Goal: Task Accomplishment & Management: Complete application form

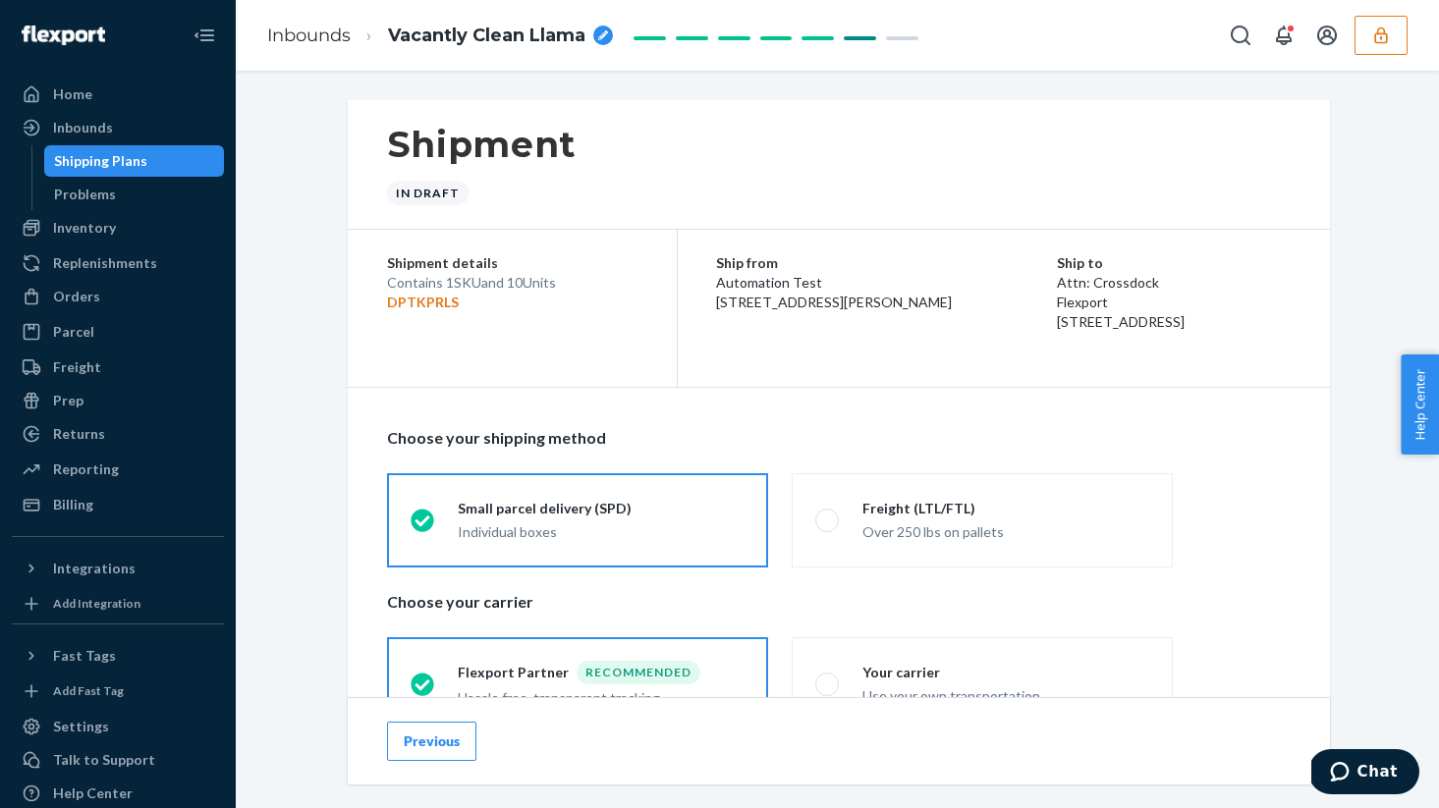
scroll to position [926, 0]
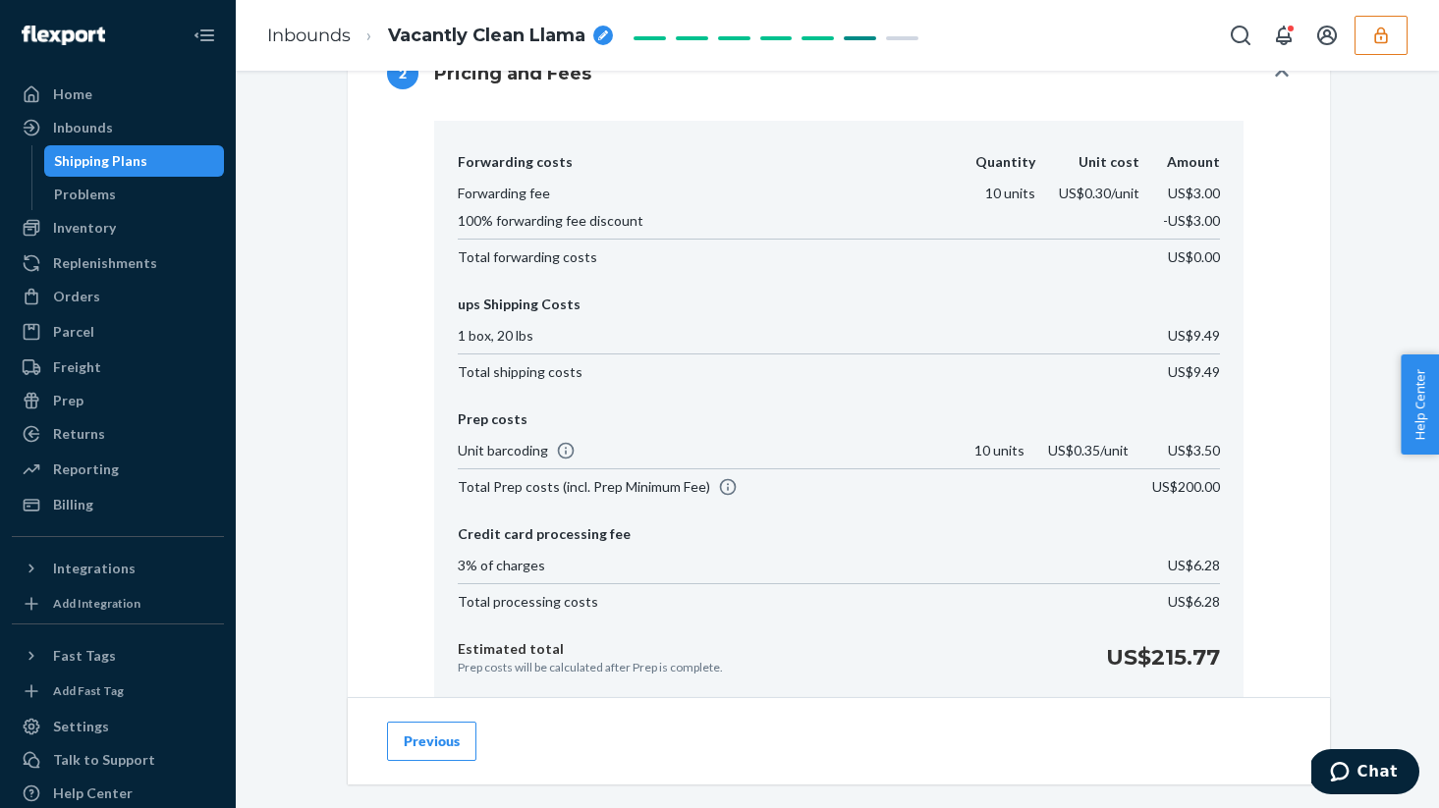
click at [1405, 23] on button "button" at bounding box center [1380, 35] width 53 height 39
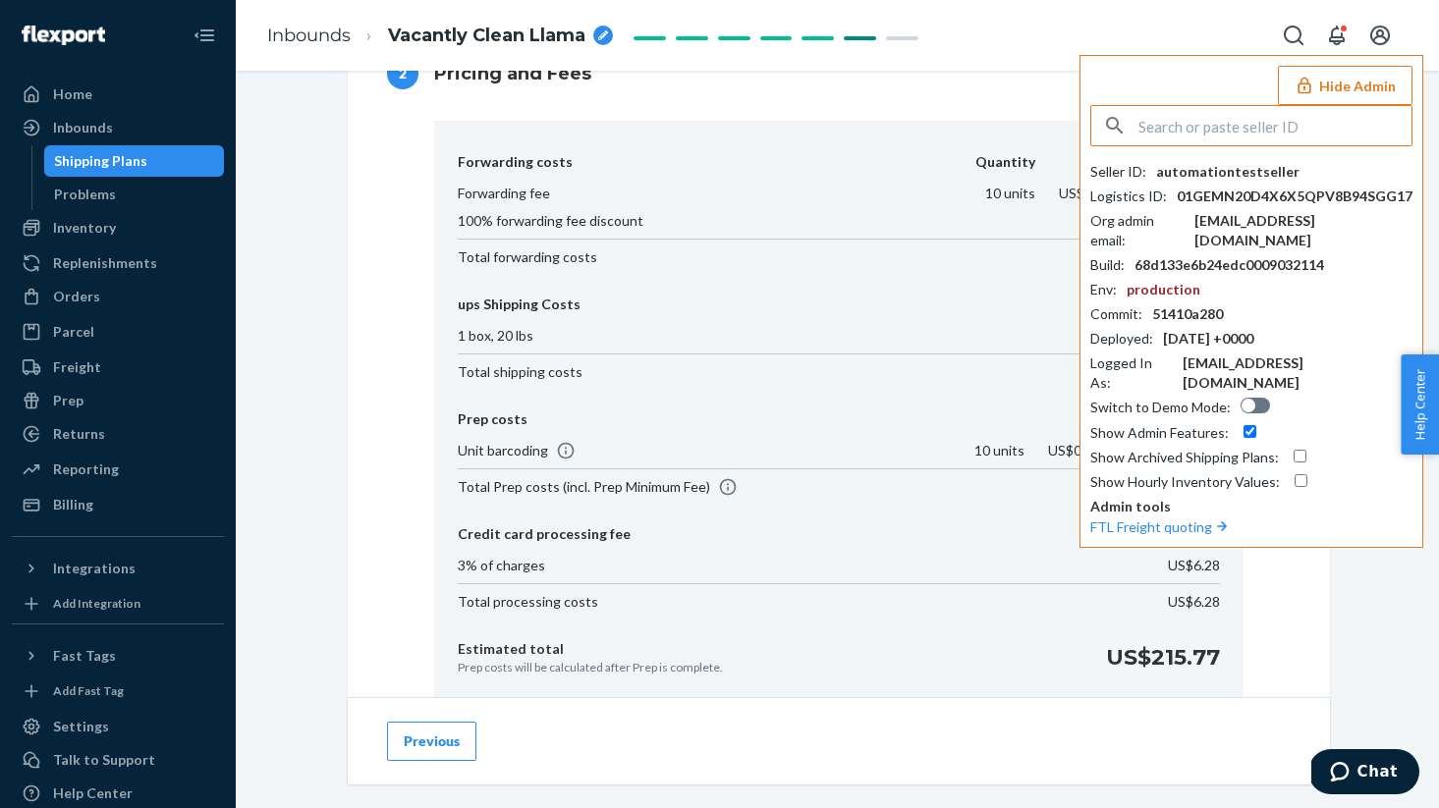
click at [1360, 79] on button "Hide Admin" at bounding box center [1345, 85] width 135 height 39
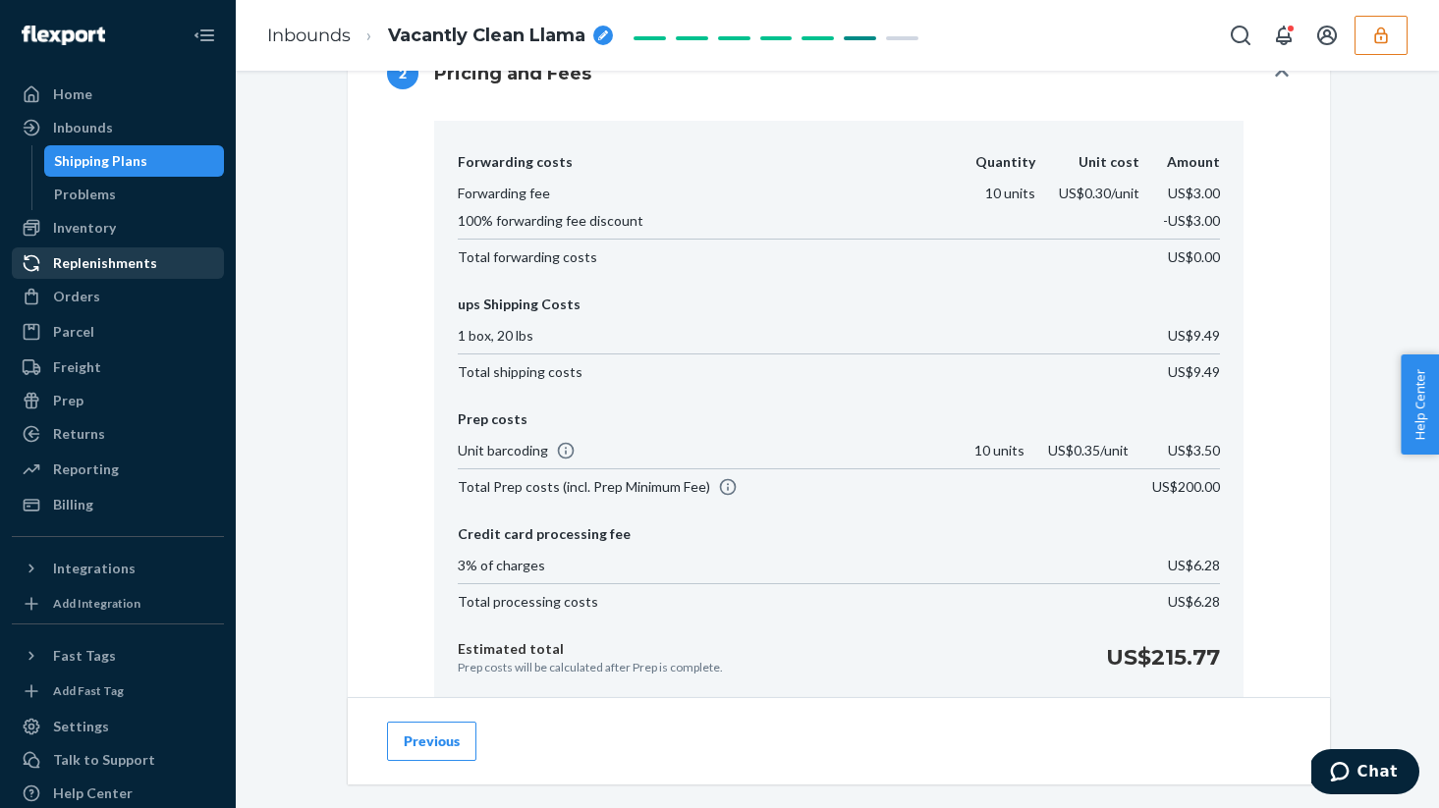
click at [85, 273] on div "Replenishments" at bounding box center [118, 262] width 208 height 27
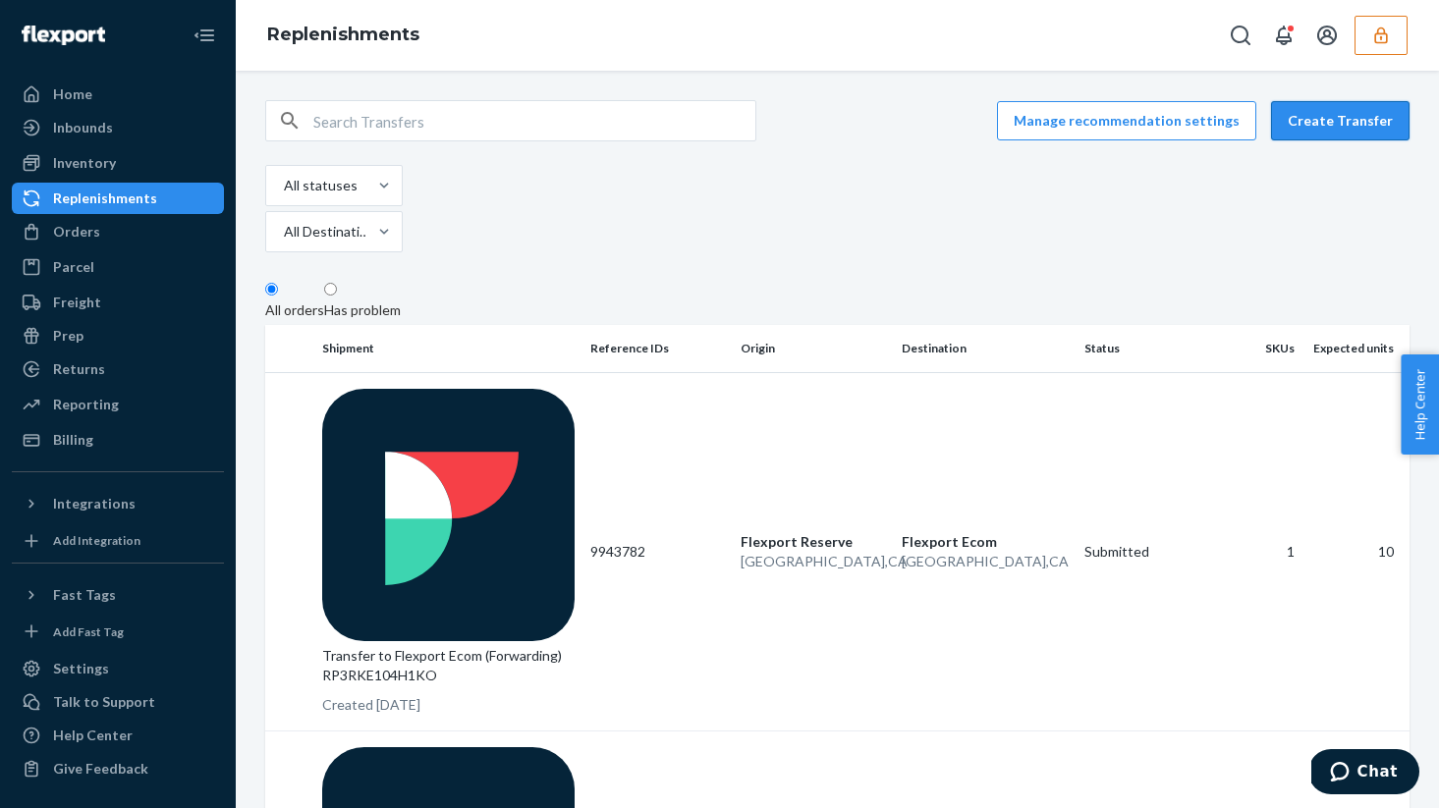
click at [1344, 131] on button "Create Transfer" at bounding box center [1340, 120] width 138 height 39
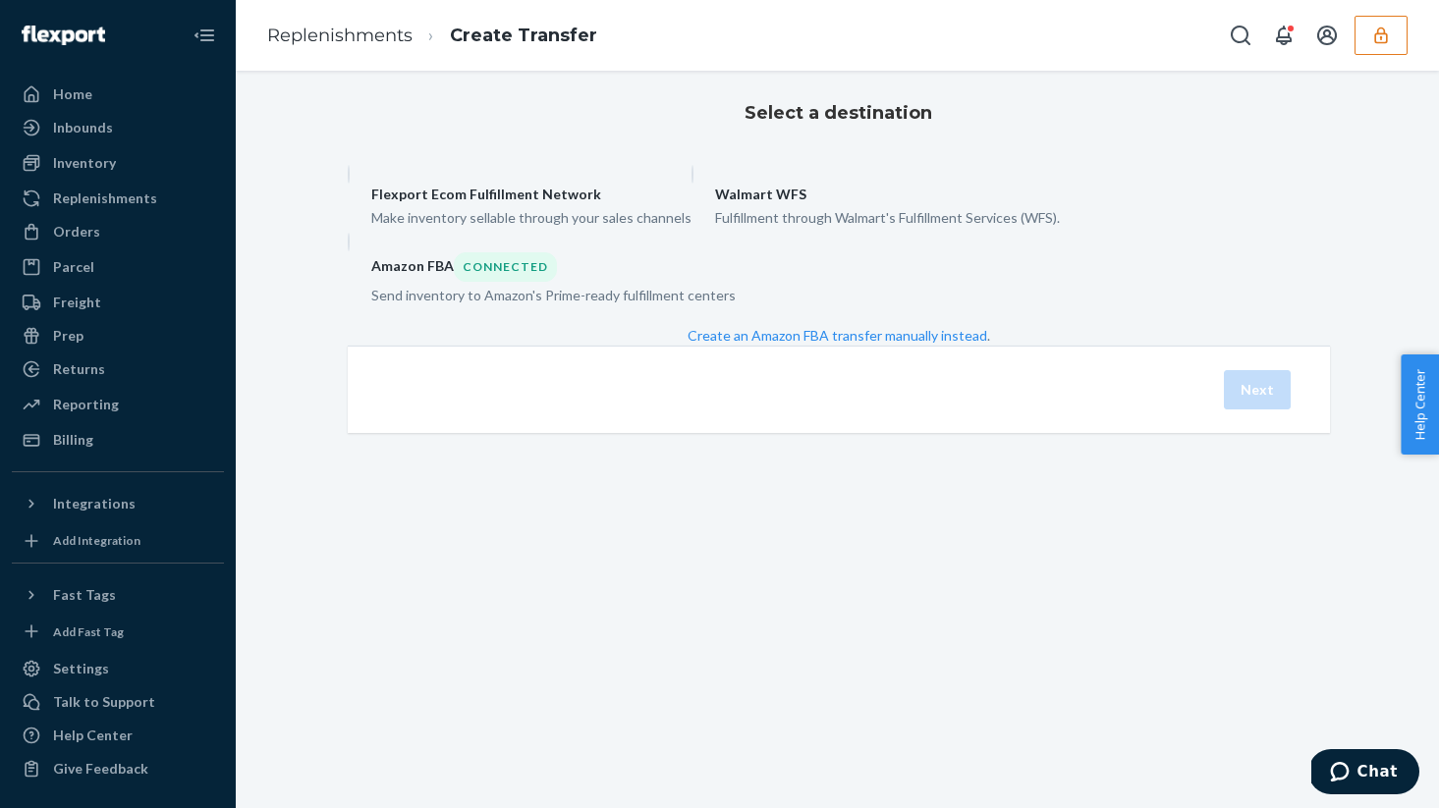
click at [691, 228] on div "Make inventory sellable through your sales channels" at bounding box center [531, 216] width 320 height 24
click at [360, 178] on input "Flexport Ecom Fulfillment Network Make inventory sellable through your sales ch…" at bounding box center [354, 171] width 13 height 13
radio input "true"
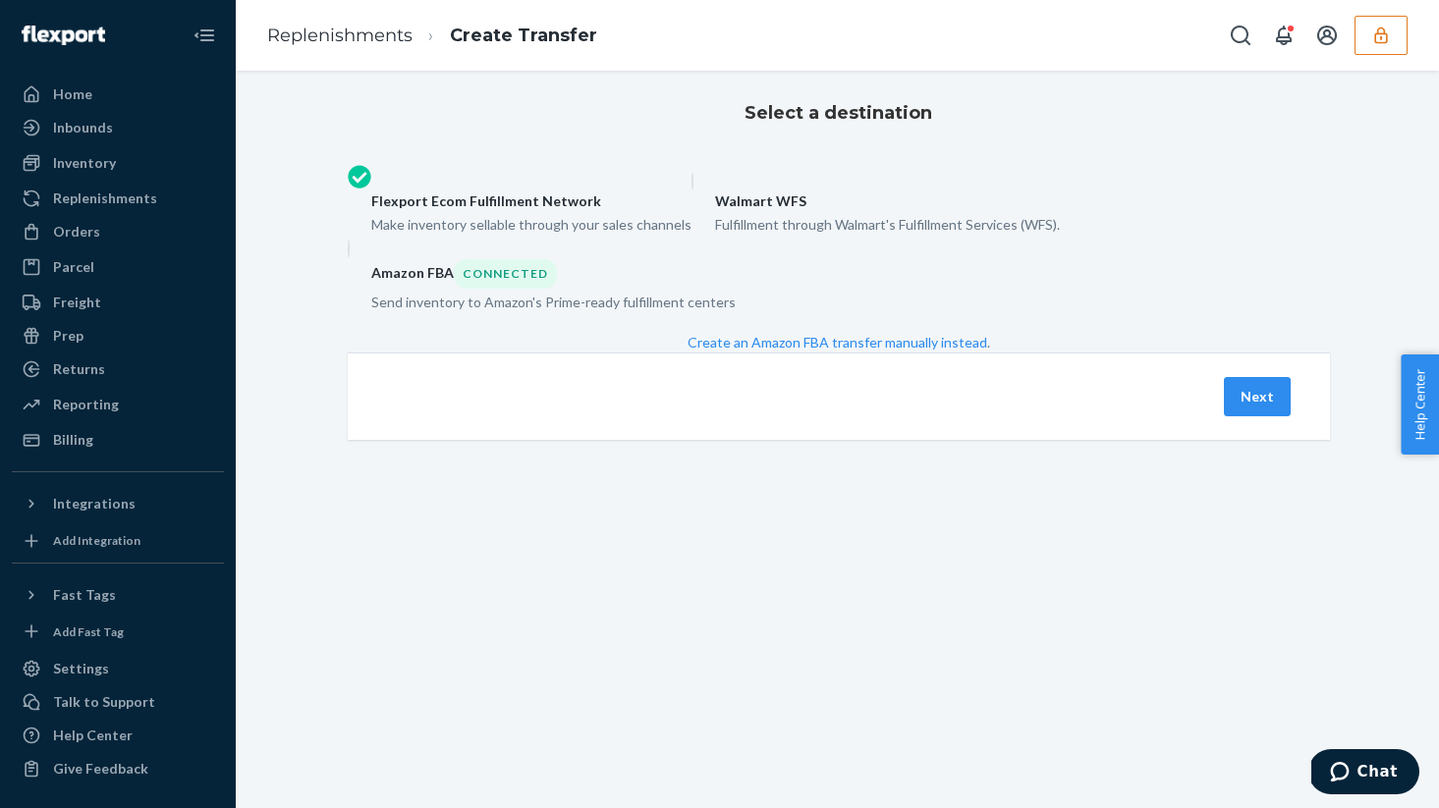
click at [1261, 440] on div "Next" at bounding box center [839, 396] width 982 height 87
click at [1261, 416] on button "Next" at bounding box center [1256, 396] width 67 height 39
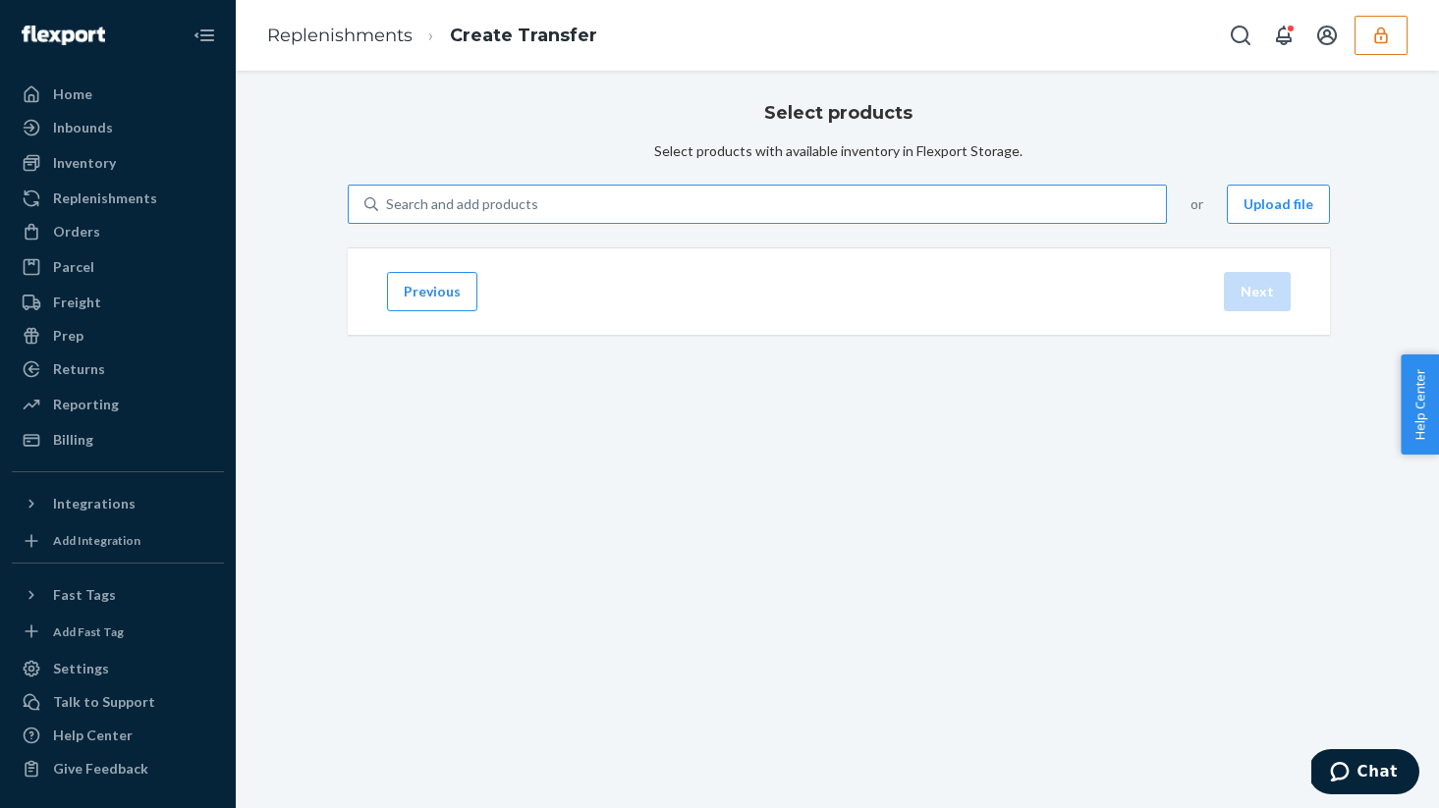
click at [980, 222] on div "Search and add products" at bounding box center [772, 204] width 788 height 35
click at [388, 214] on input "Search and add products" at bounding box center [387, 204] width 2 height 20
paste input "TEST_PRODUCT"
type input "TEST_PRODUCT"
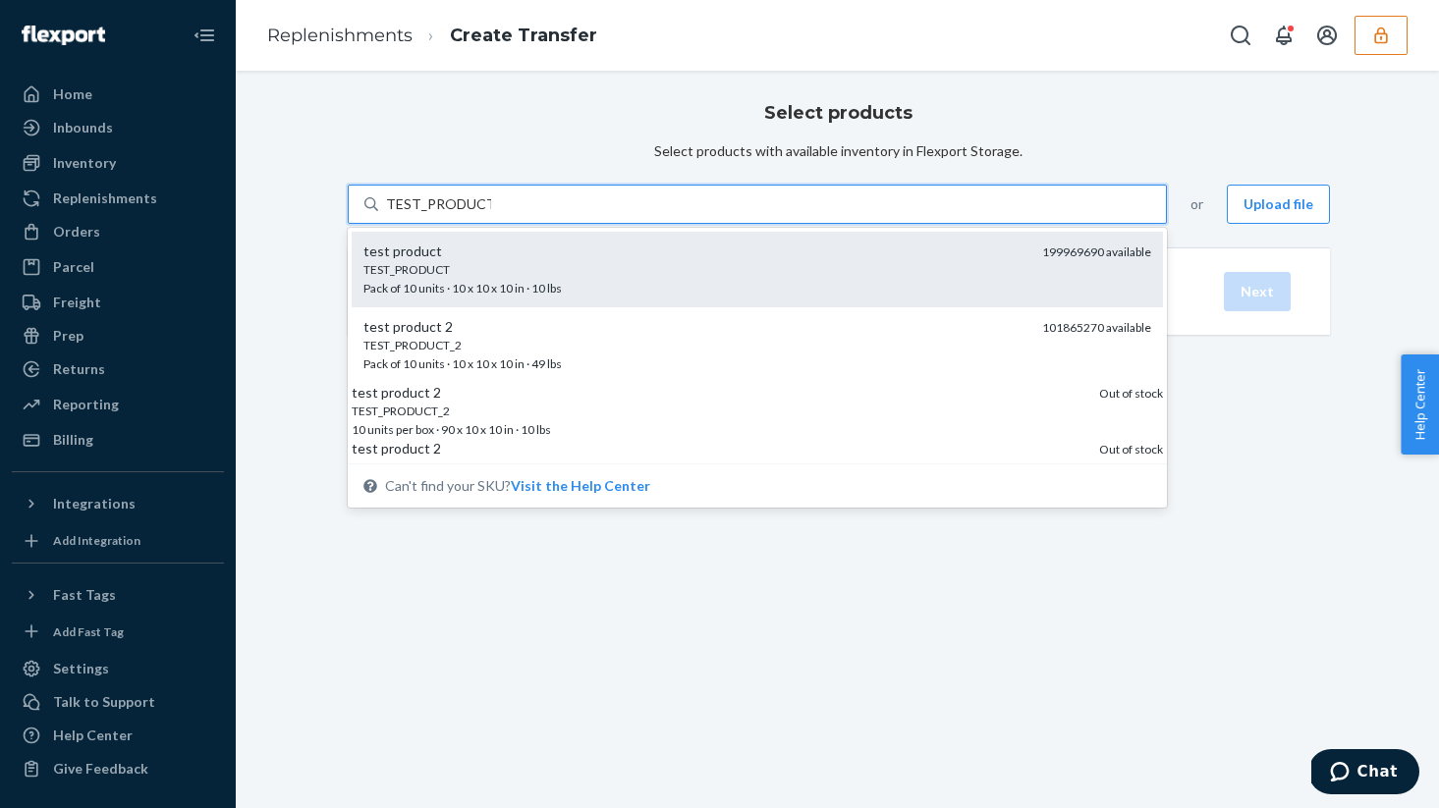
click at [625, 261] on div "test product" at bounding box center [694, 252] width 663 height 20
click at [491, 214] on input "TEST_PRODUCT" at bounding box center [438, 204] width 105 height 20
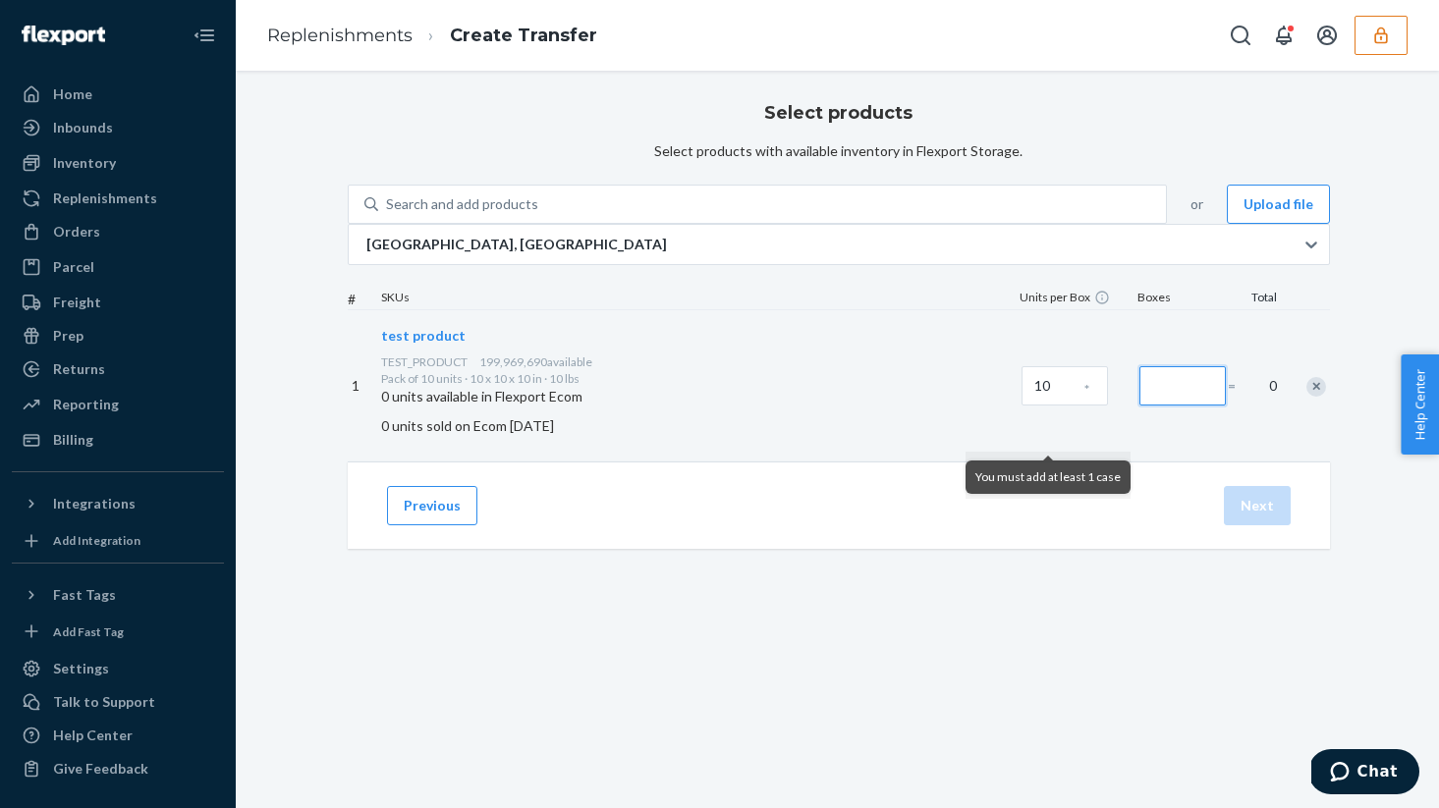
click at [1139, 406] on input "Number of boxes" at bounding box center [1182, 385] width 86 height 39
type input "1"
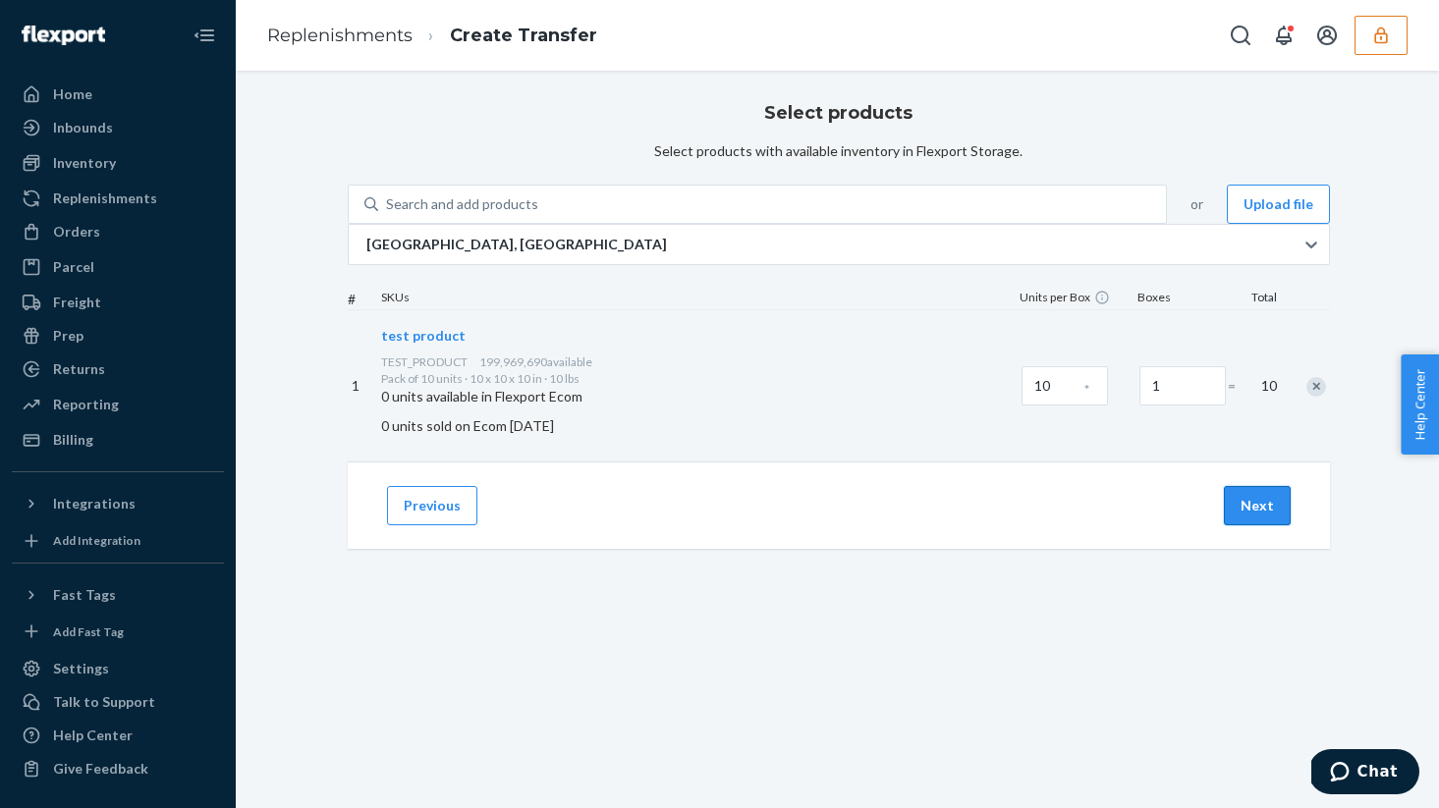
click at [1264, 525] on button "Next" at bounding box center [1256, 505] width 67 height 39
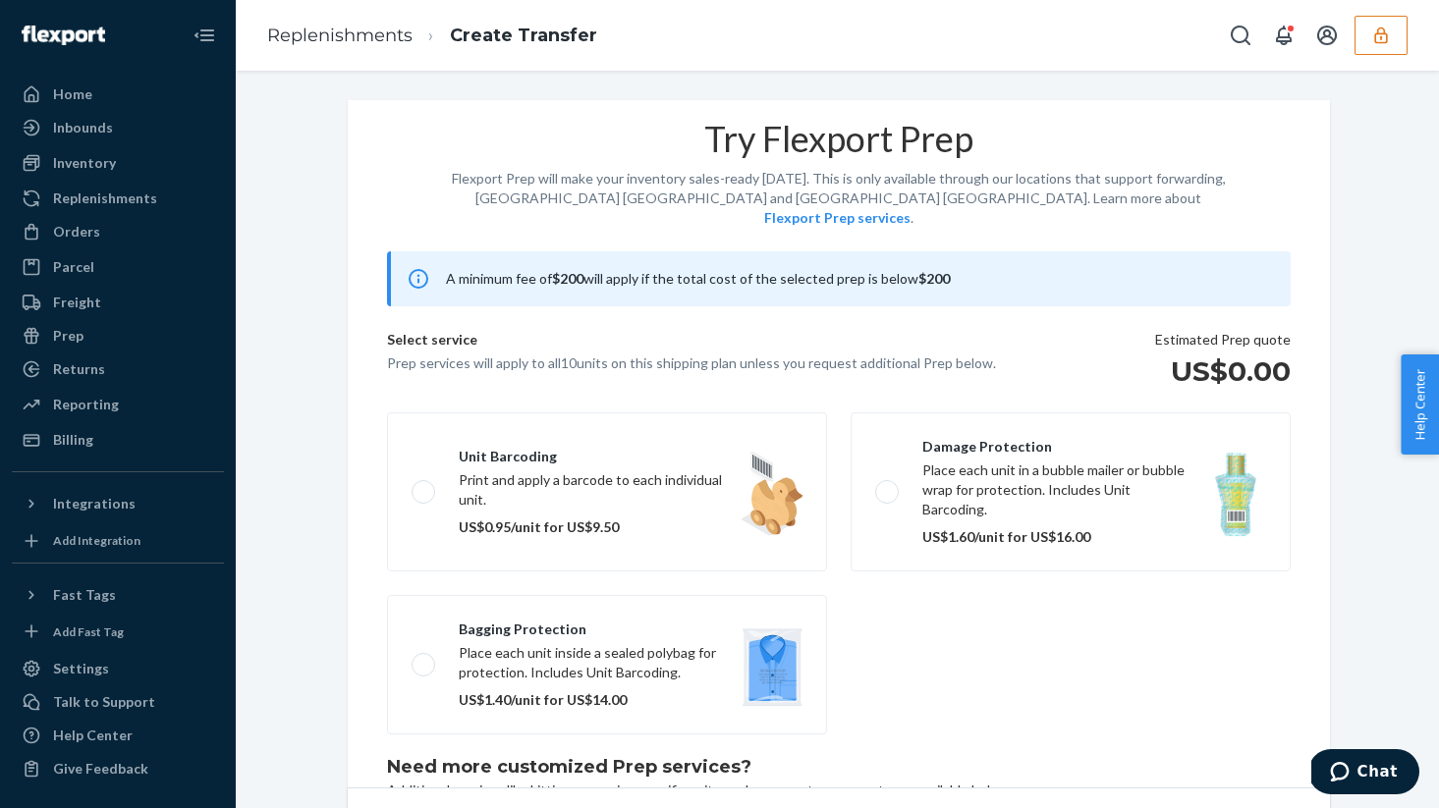
scroll to position [127, 0]
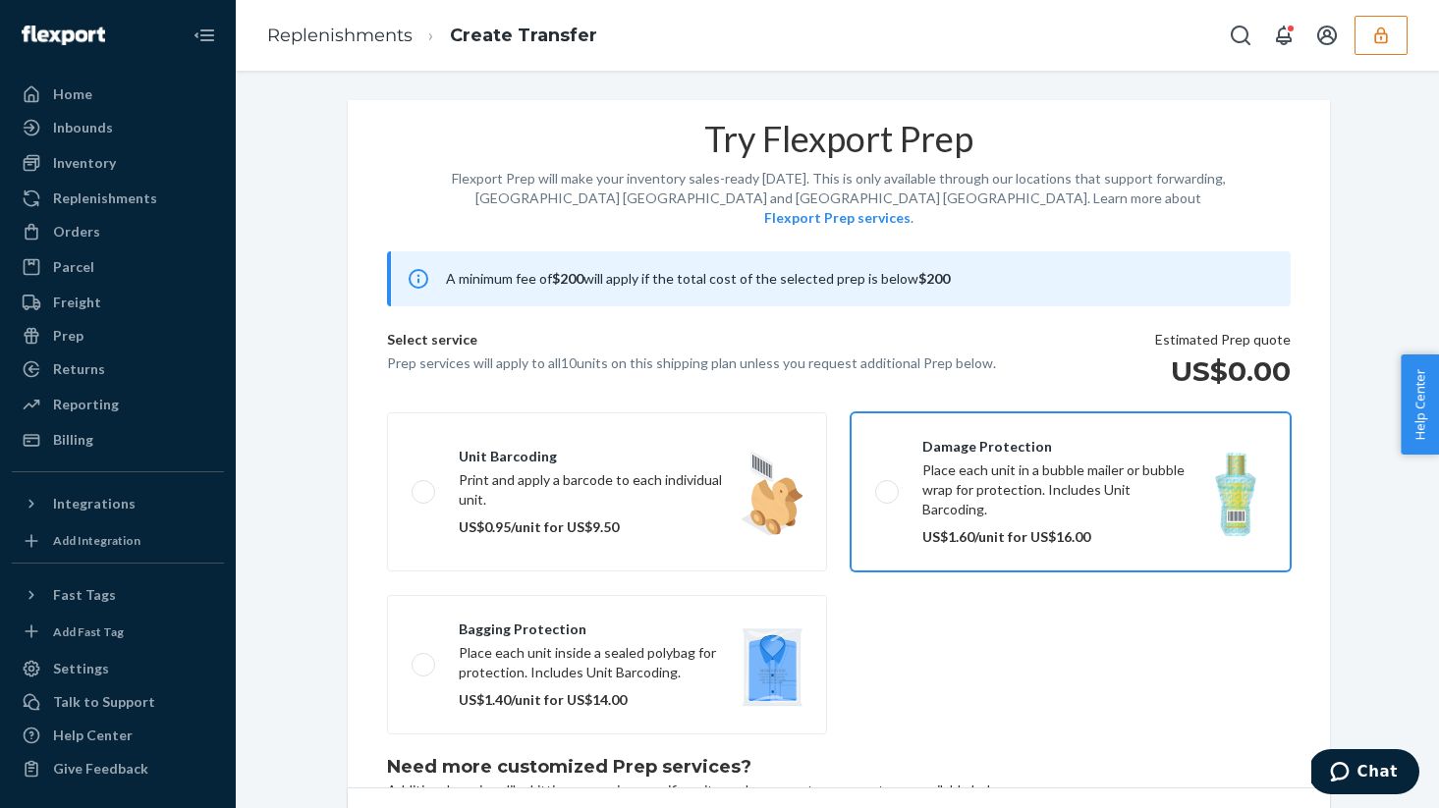
click at [881, 412] on label "Damage protection Place each unit in a bubble mailer or bubble wrap for protect…" at bounding box center [1070, 491] width 440 height 159
click at [881, 485] on input "Damage protection Place each unit in a bubble mailer or bubble wrap for protect…" at bounding box center [881, 491] width 13 height 13
checkbox input "true"
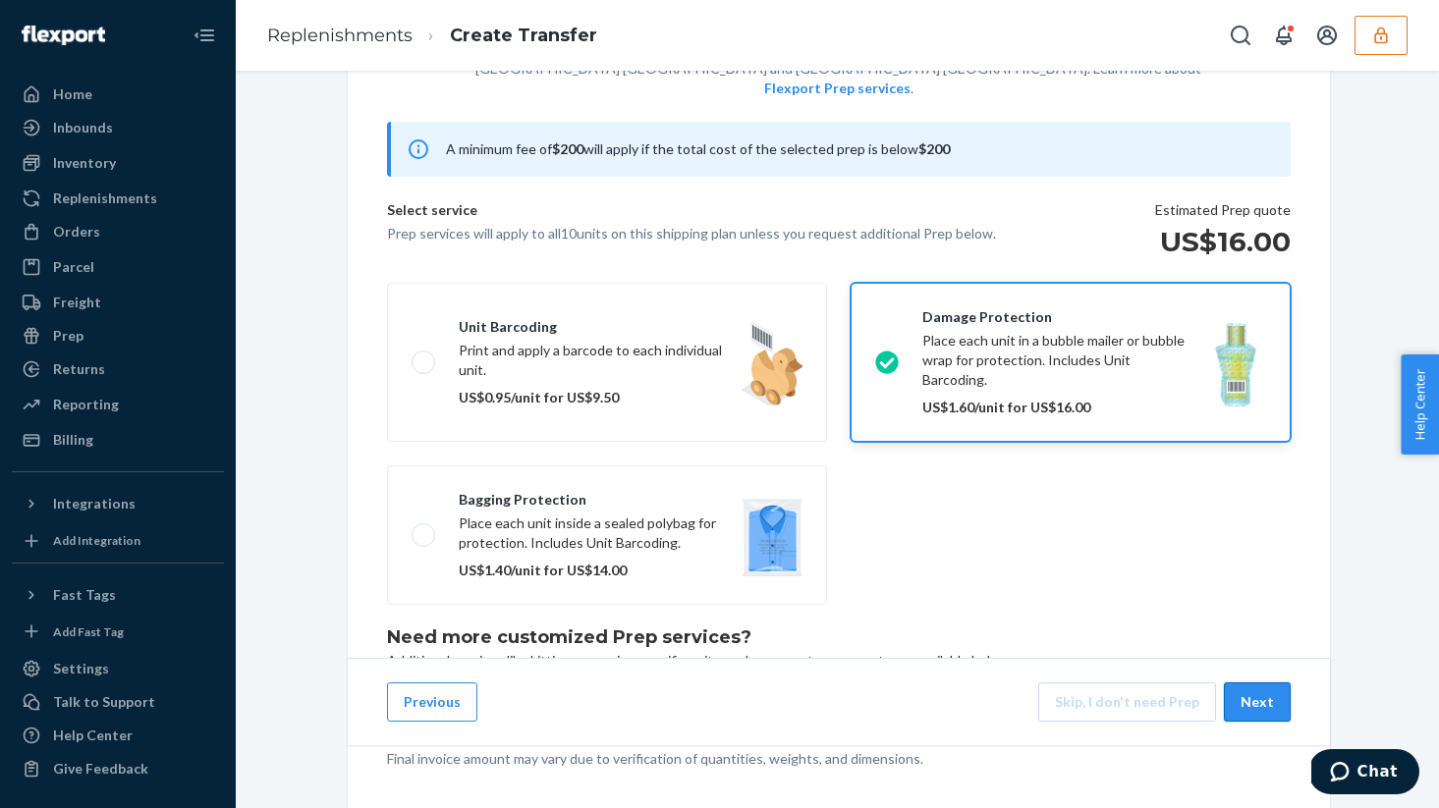
click at [1272, 706] on button "Next" at bounding box center [1256, 701] width 67 height 39
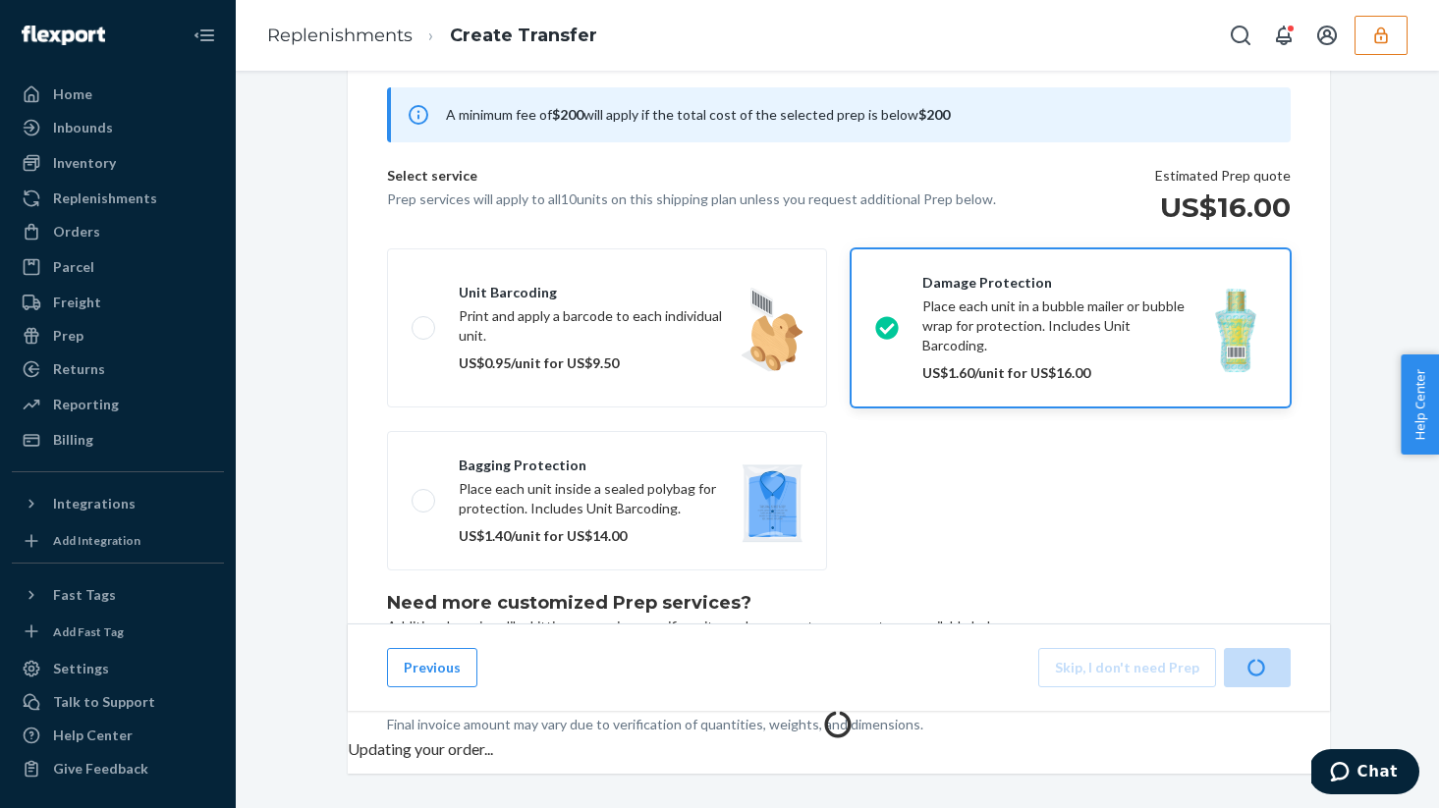
scroll to position [0, 0]
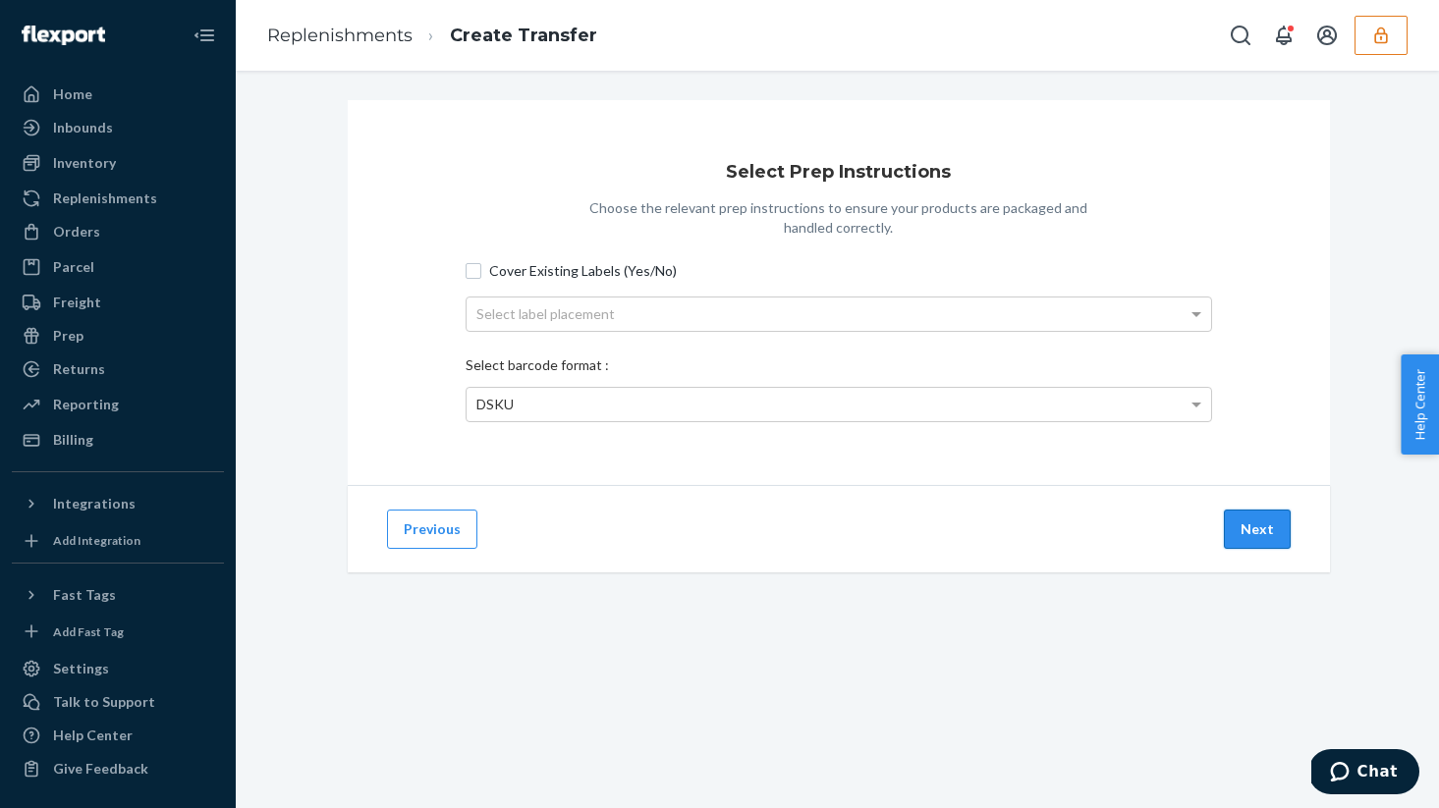
click at [1278, 549] on button "Next" at bounding box center [1256, 529] width 67 height 39
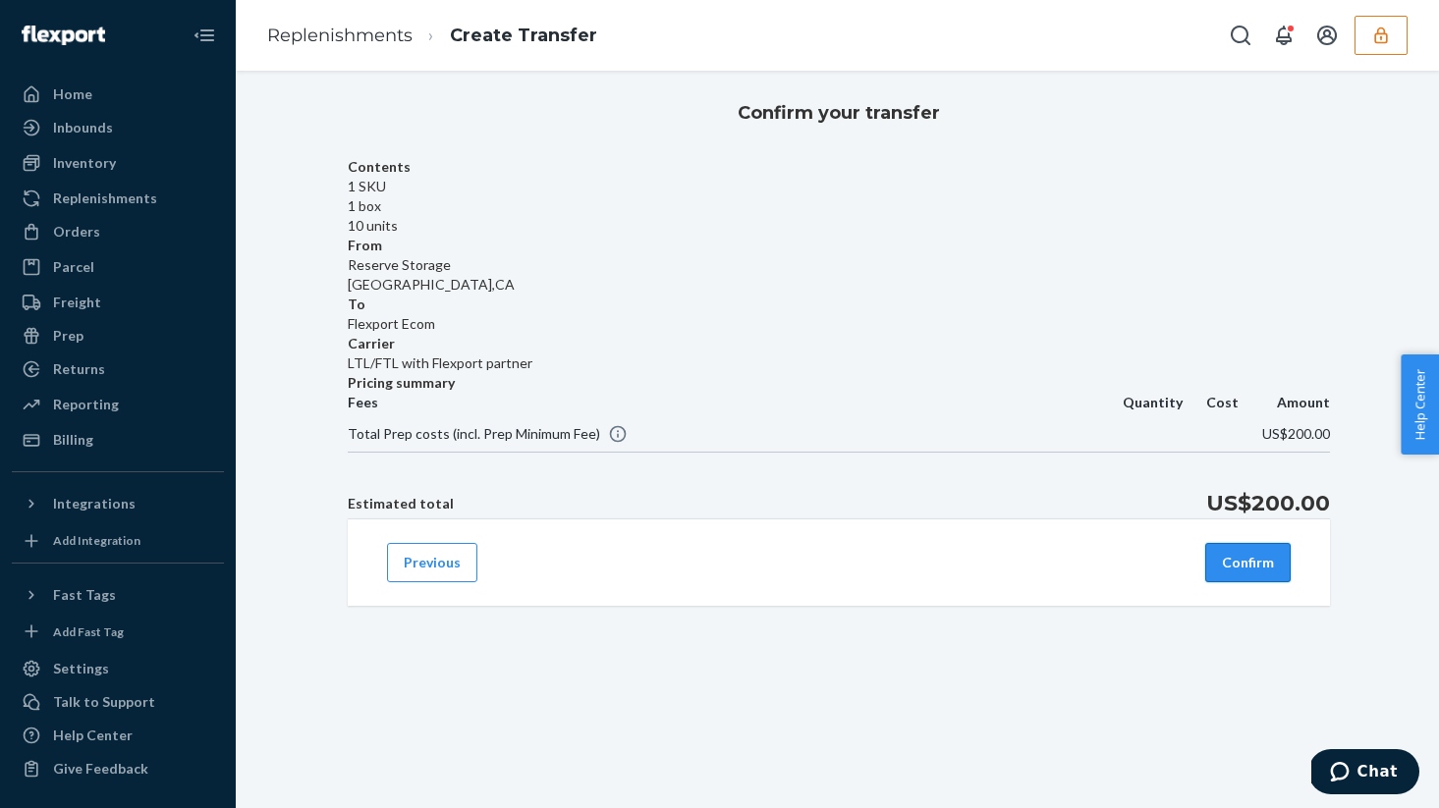
click at [1259, 582] on button "Confirm" at bounding box center [1247, 562] width 85 height 39
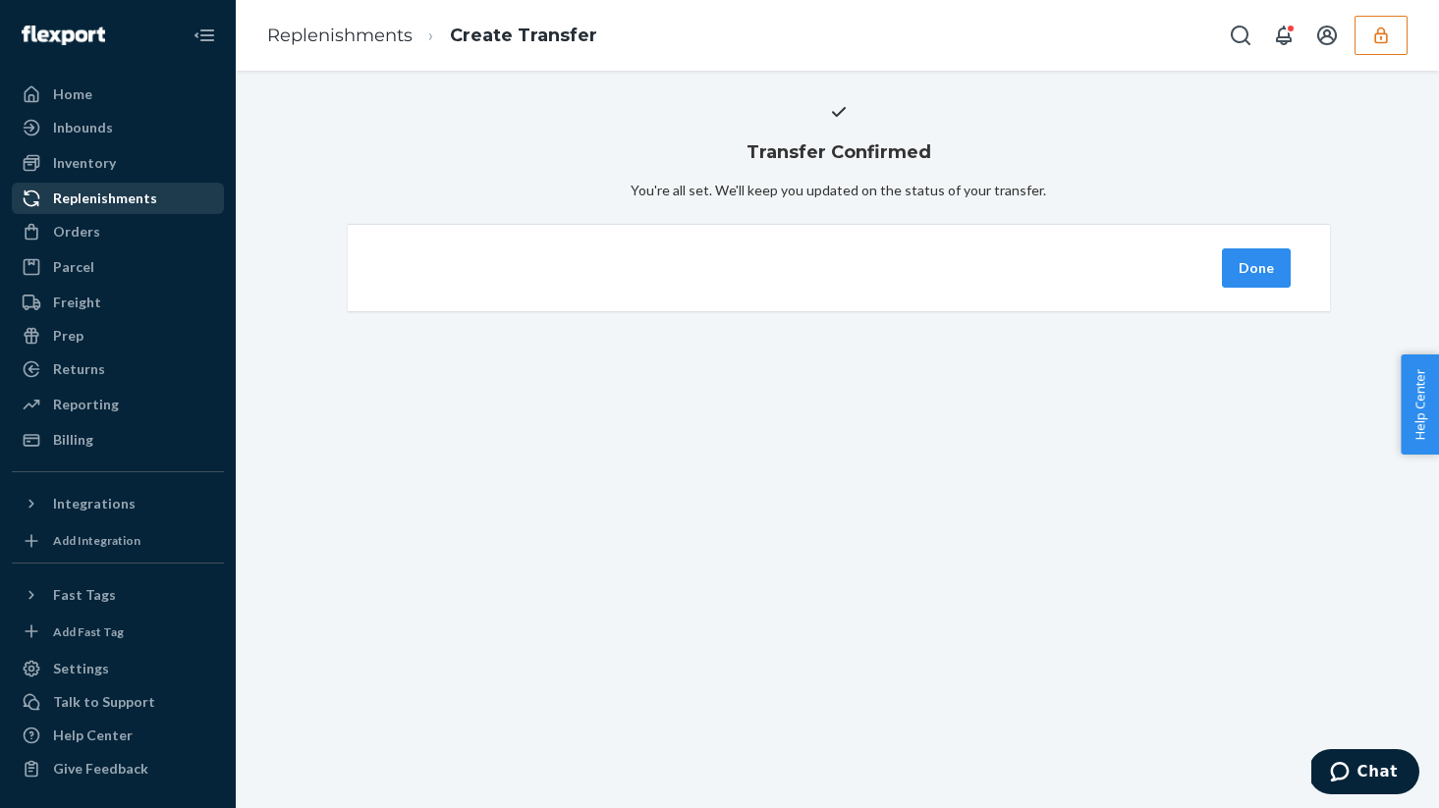
click at [151, 197] on div "Replenishments" at bounding box center [105, 199] width 104 height 20
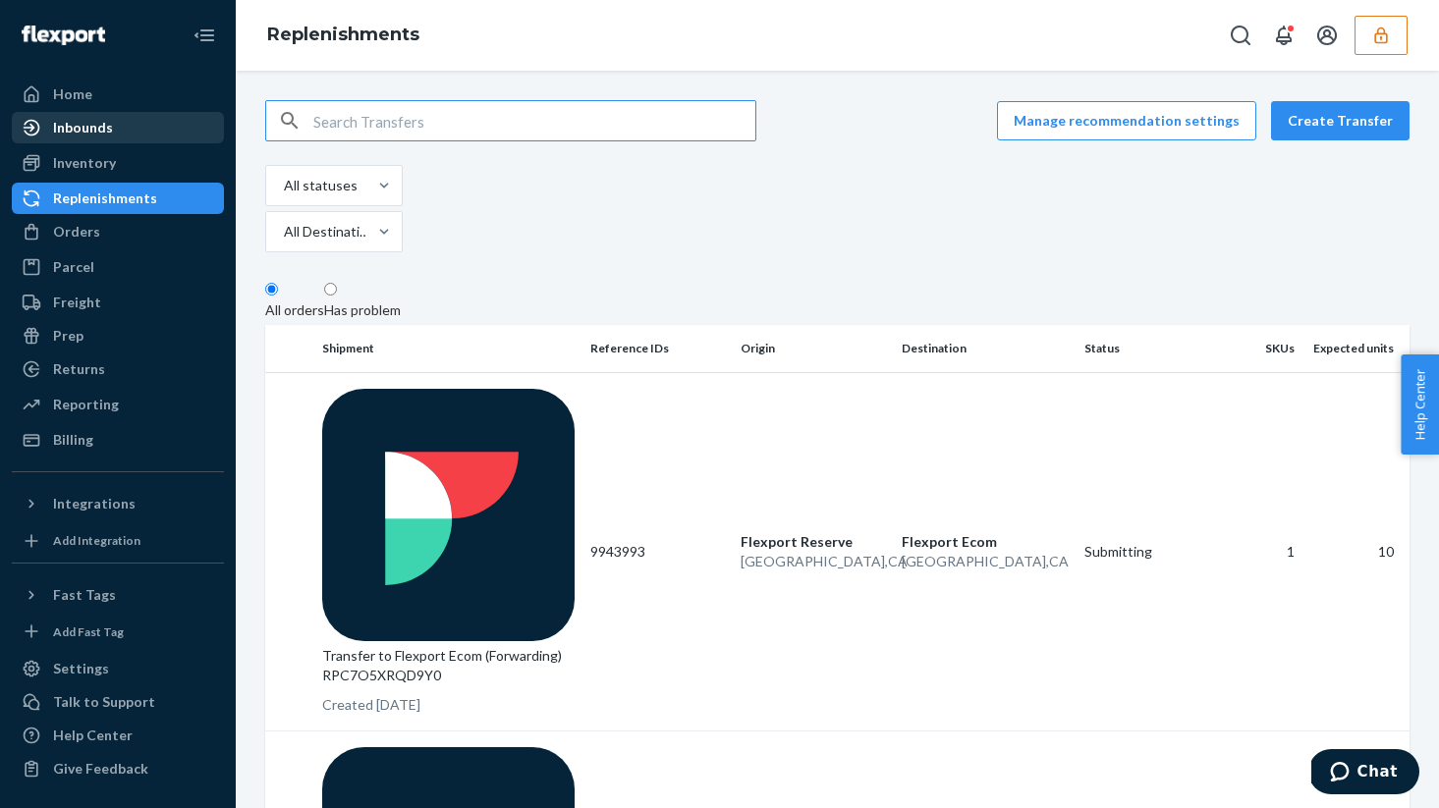
click at [133, 123] on div "Inbounds" at bounding box center [118, 127] width 208 height 27
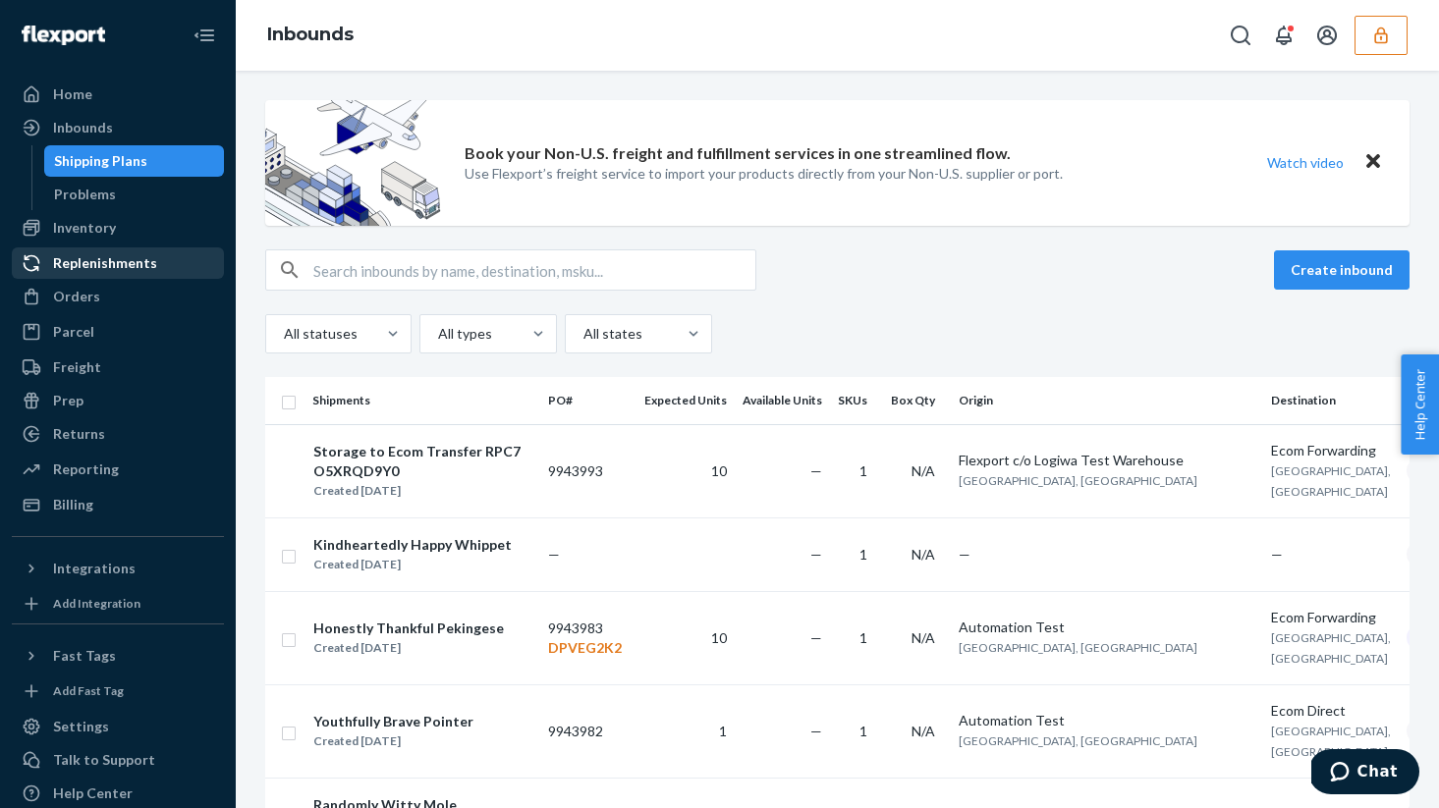
click at [99, 259] on div "Replenishments" at bounding box center [105, 263] width 104 height 20
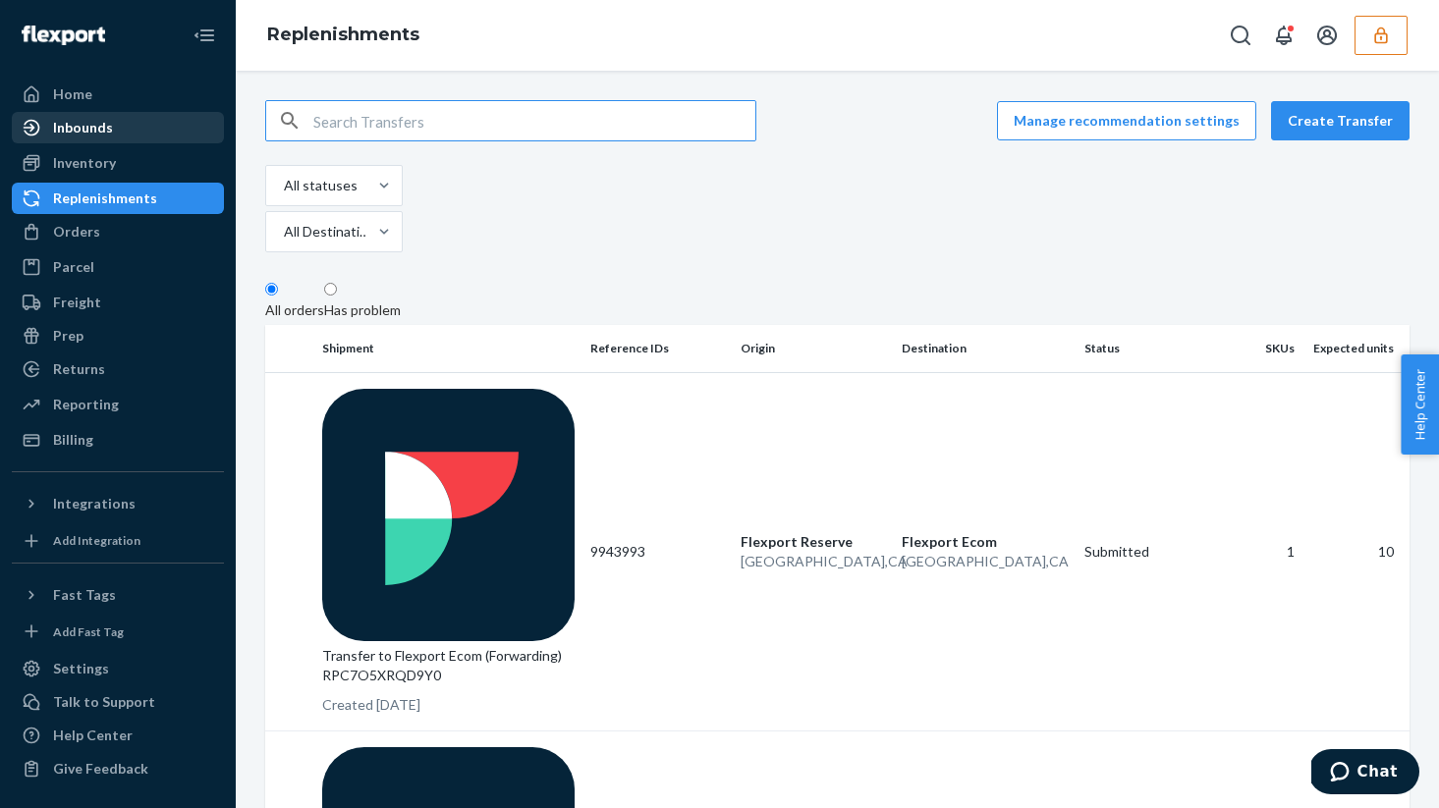
click at [133, 125] on div "Inbounds" at bounding box center [118, 127] width 208 height 27
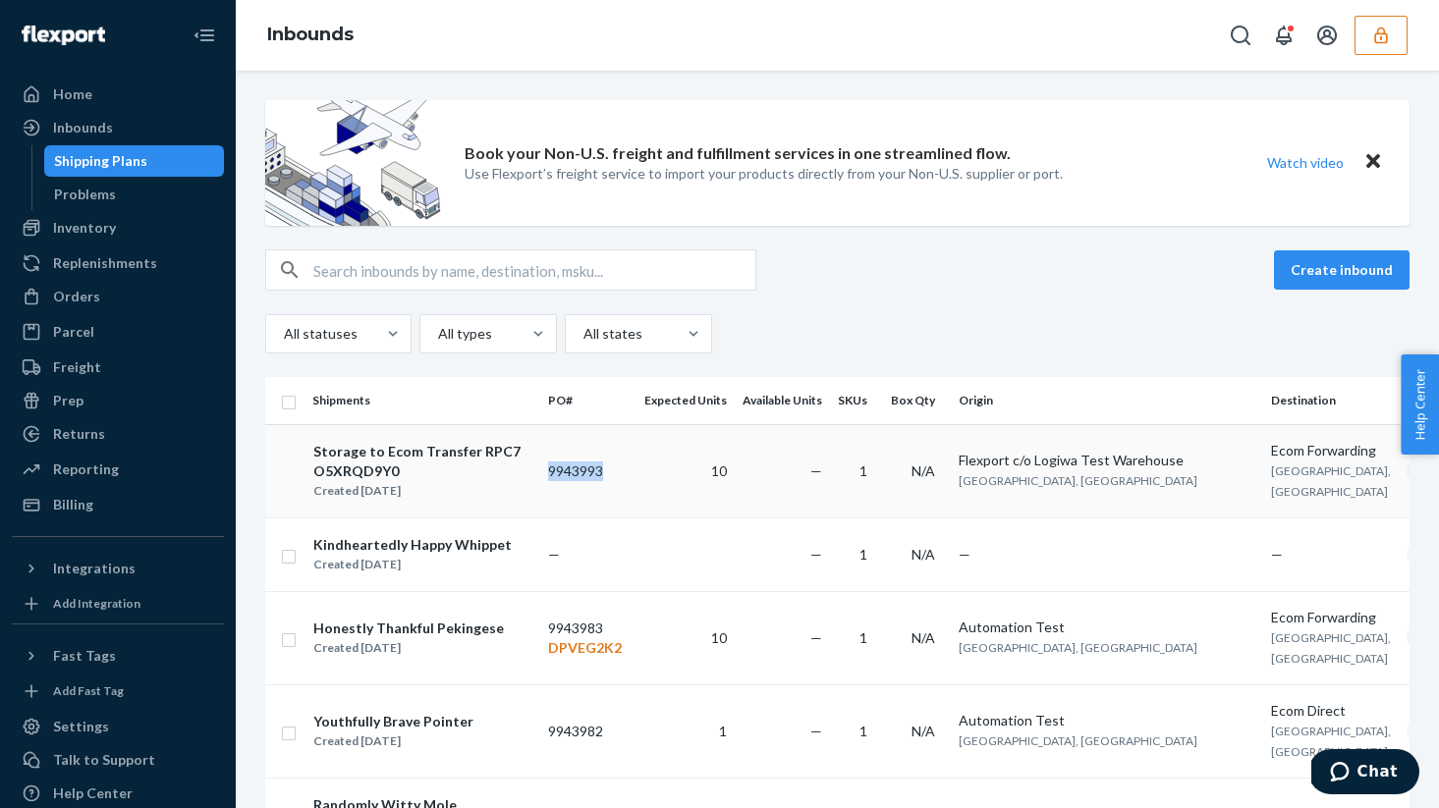
drag, startPoint x: 566, startPoint y: 479, endPoint x: 625, endPoint y: 479, distance: 59.9
click at [625, 479] on td "9943993" at bounding box center [588, 470] width 96 height 93
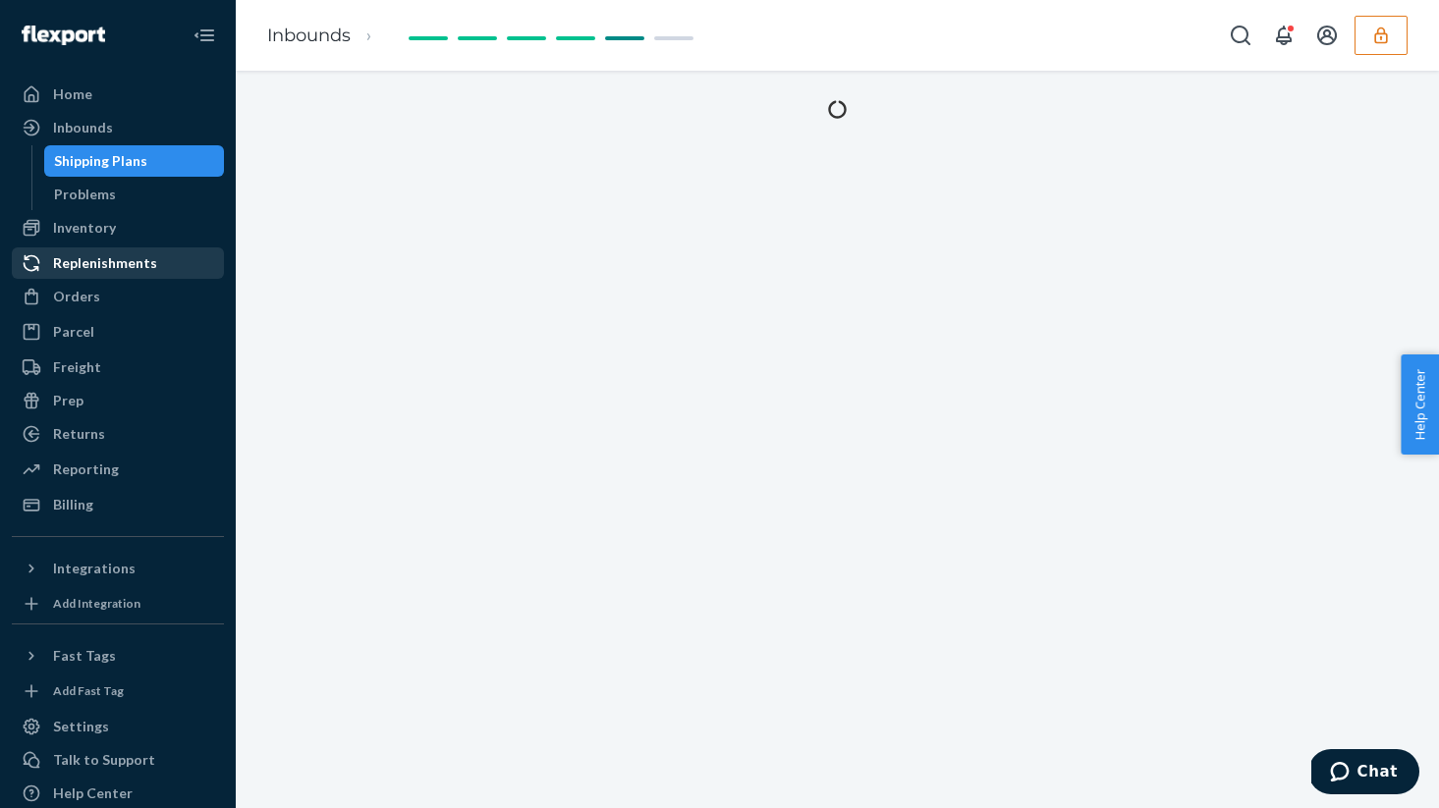
click at [146, 266] on div "Replenishments" at bounding box center [105, 263] width 104 height 20
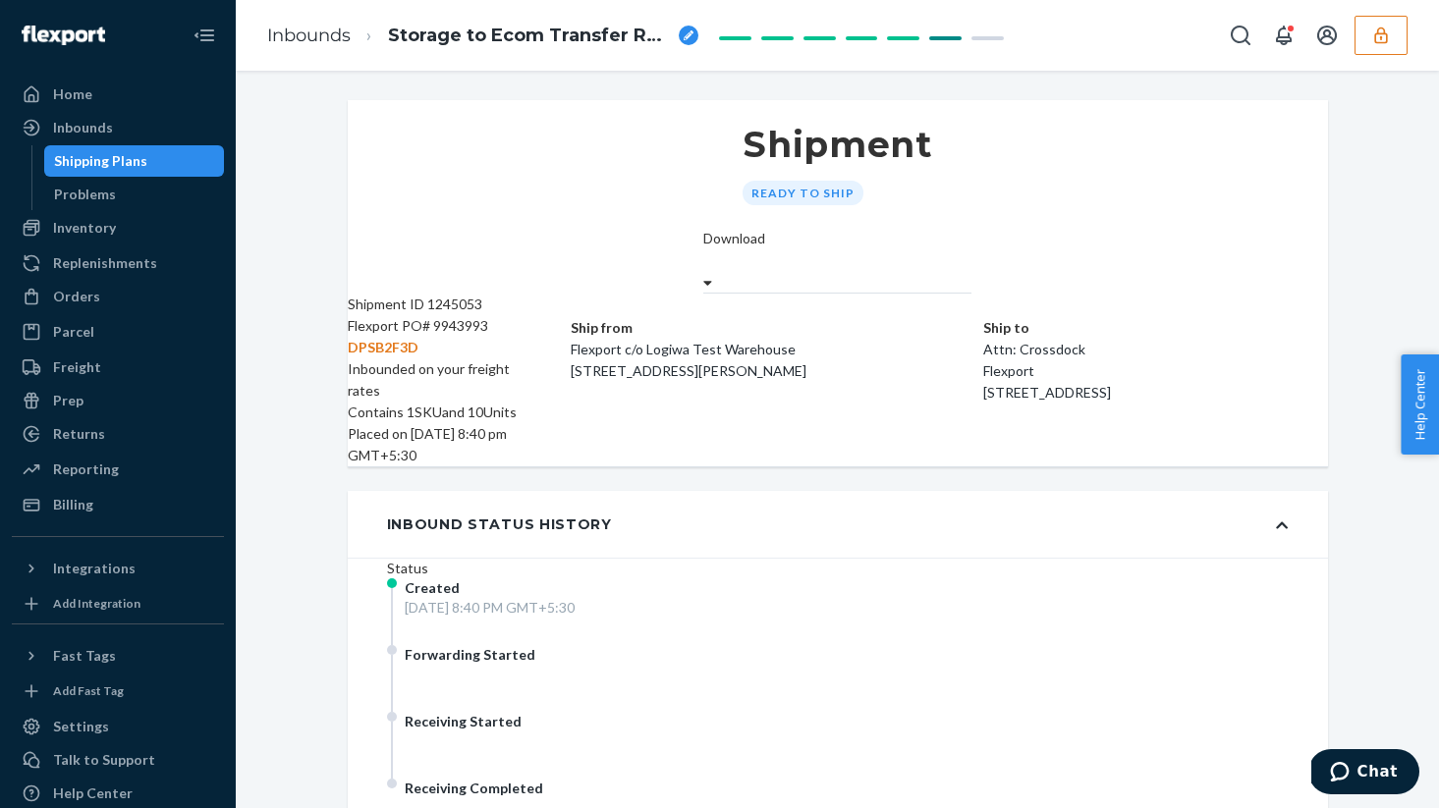
click at [426, 337] on p "DPSB2F3D" at bounding box center [440, 348] width 184 height 22
click at [422, 337] on p "DPSB2F3D" at bounding box center [440, 348] width 184 height 22
copy p "DPSB2F3D"
click at [124, 231] on div "Inventory" at bounding box center [118, 227] width 208 height 27
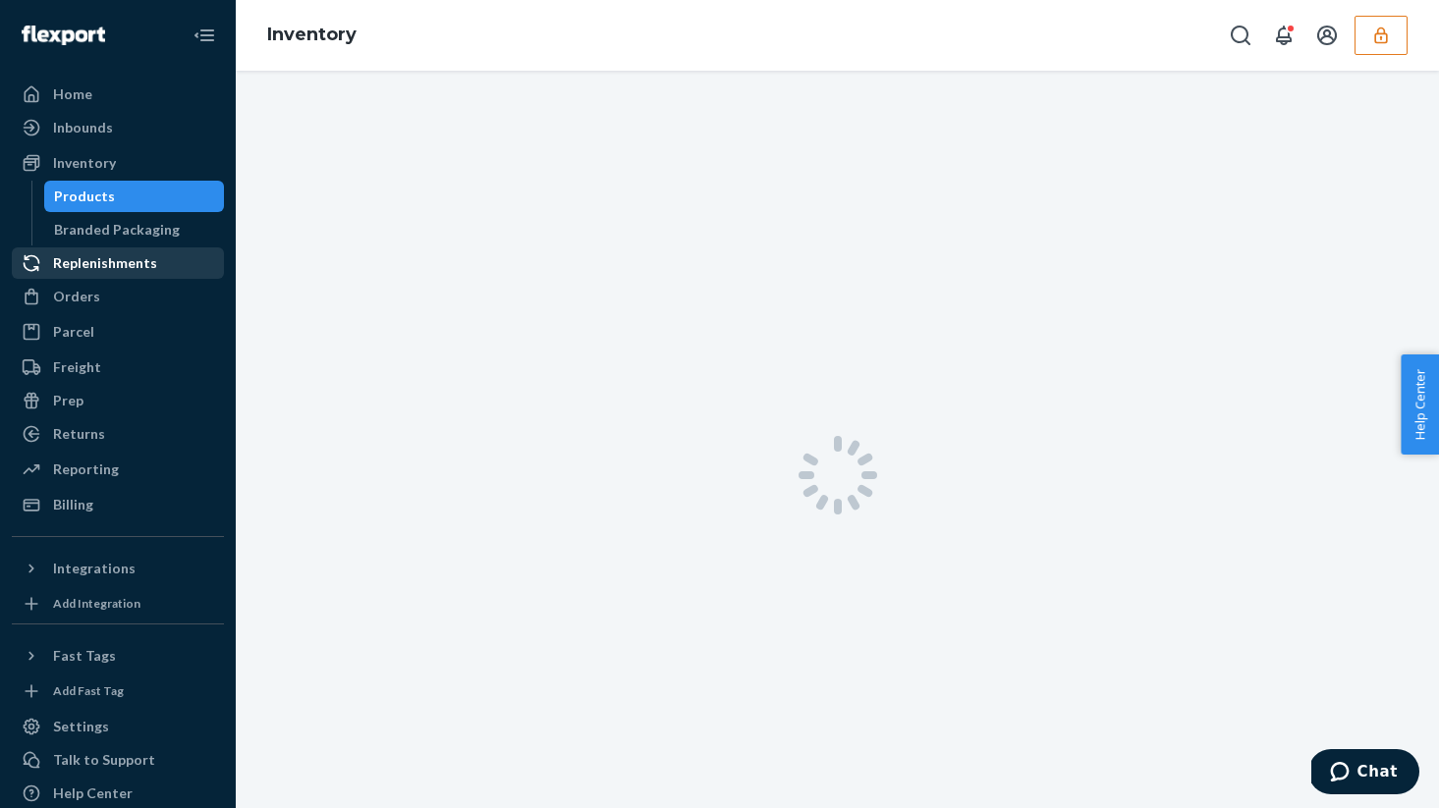
click at [111, 270] on div "Replenishments" at bounding box center [105, 263] width 104 height 20
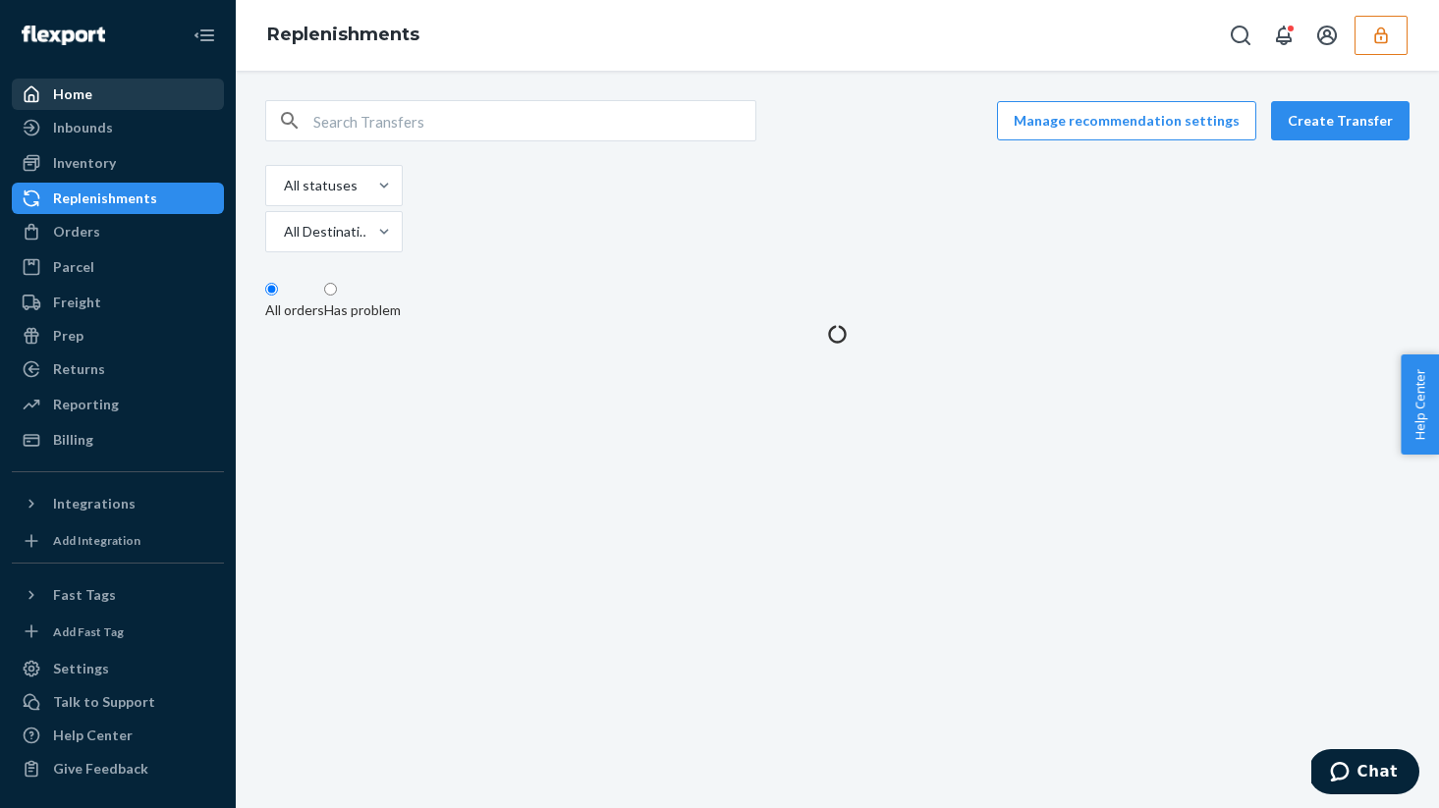
click at [117, 99] on div "Home" at bounding box center [118, 94] width 208 height 27
click at [117, 118] on div "Inbounds" at bounding box center [118, 127] width 208 height 27
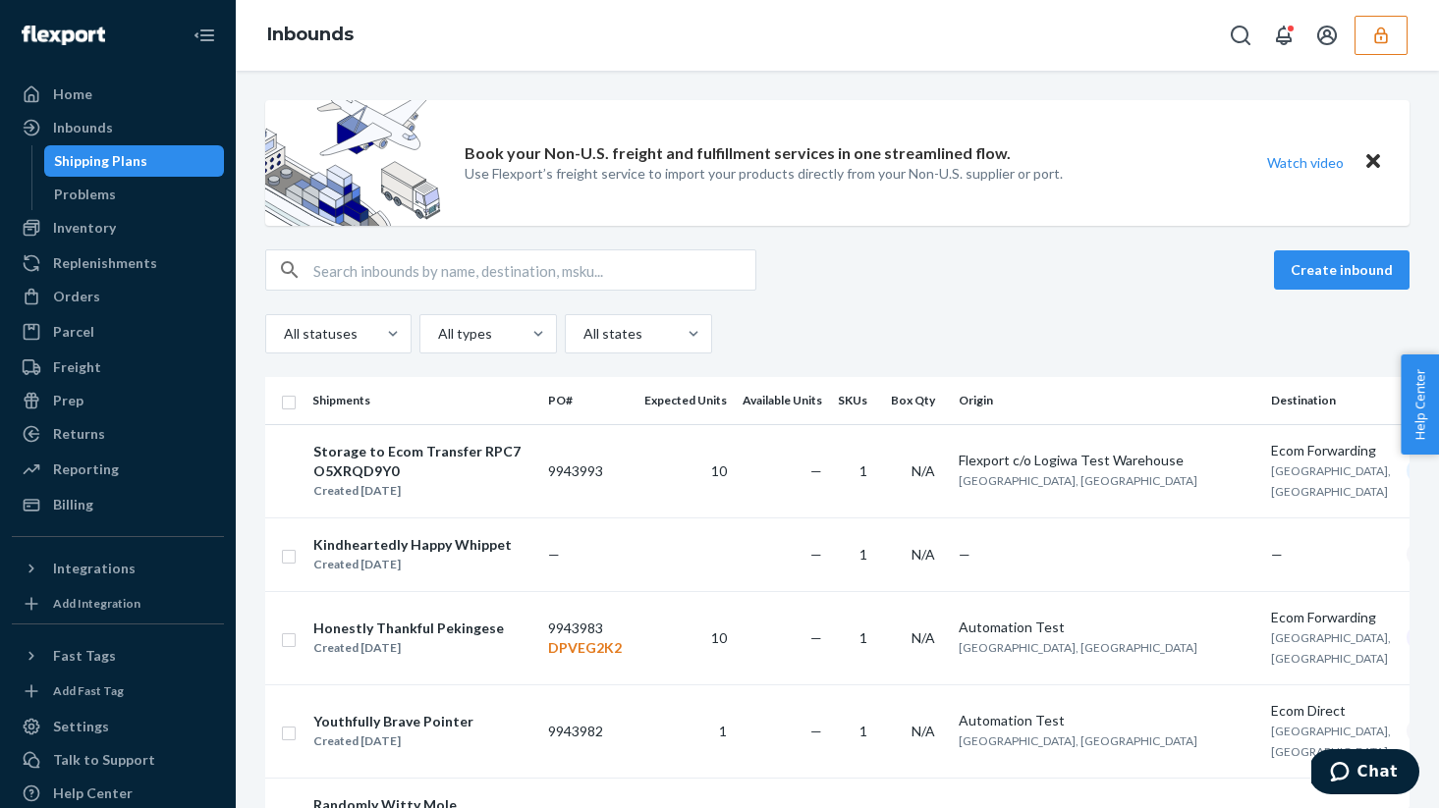
click at [579, 491] on td "9943993" at bounding box center [588, 470] width 96 height 93
click at [885, 298] on div "Create inbound All statuses All types All states" at bounding box center [837, 301] width 1144 height 104
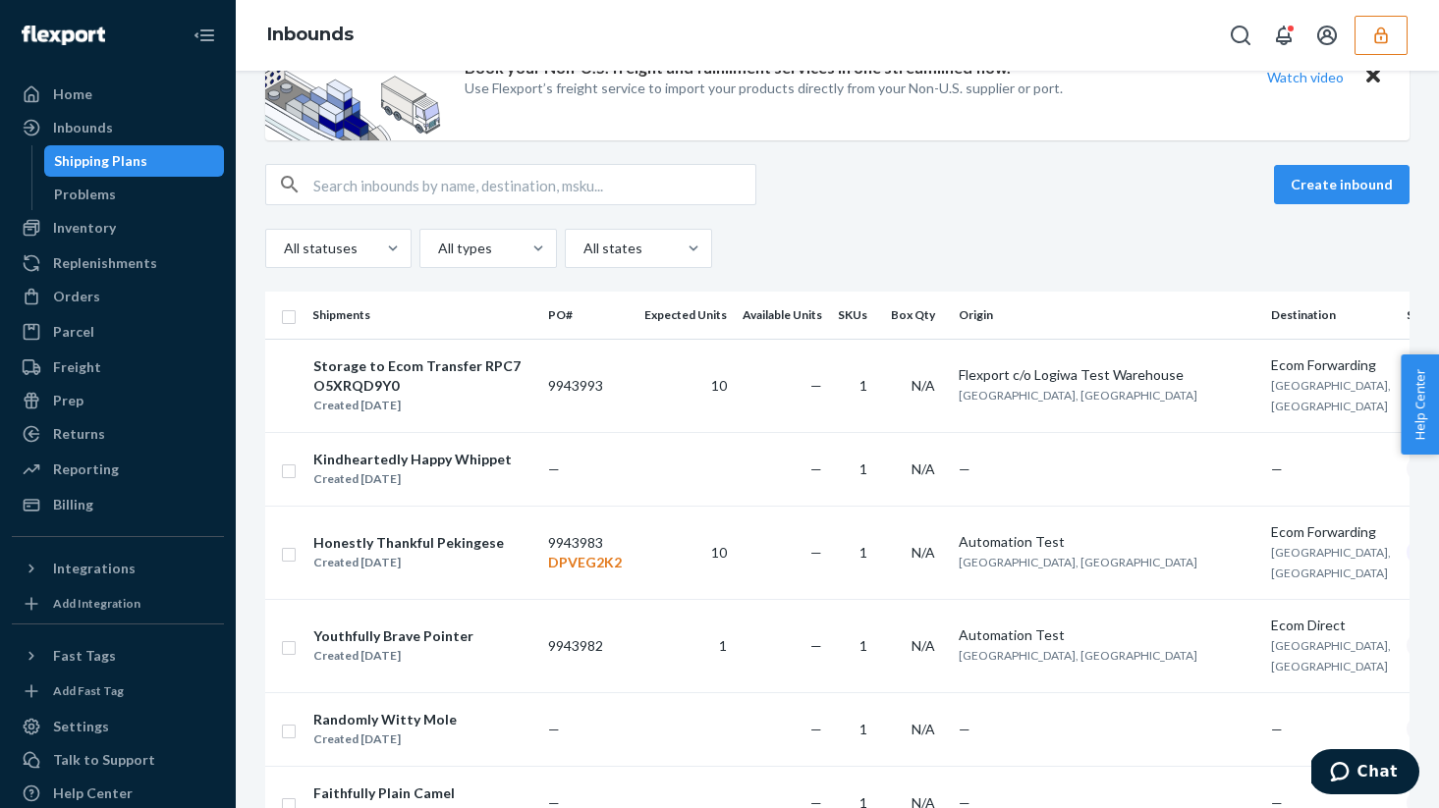
scroll to position [86, 0]
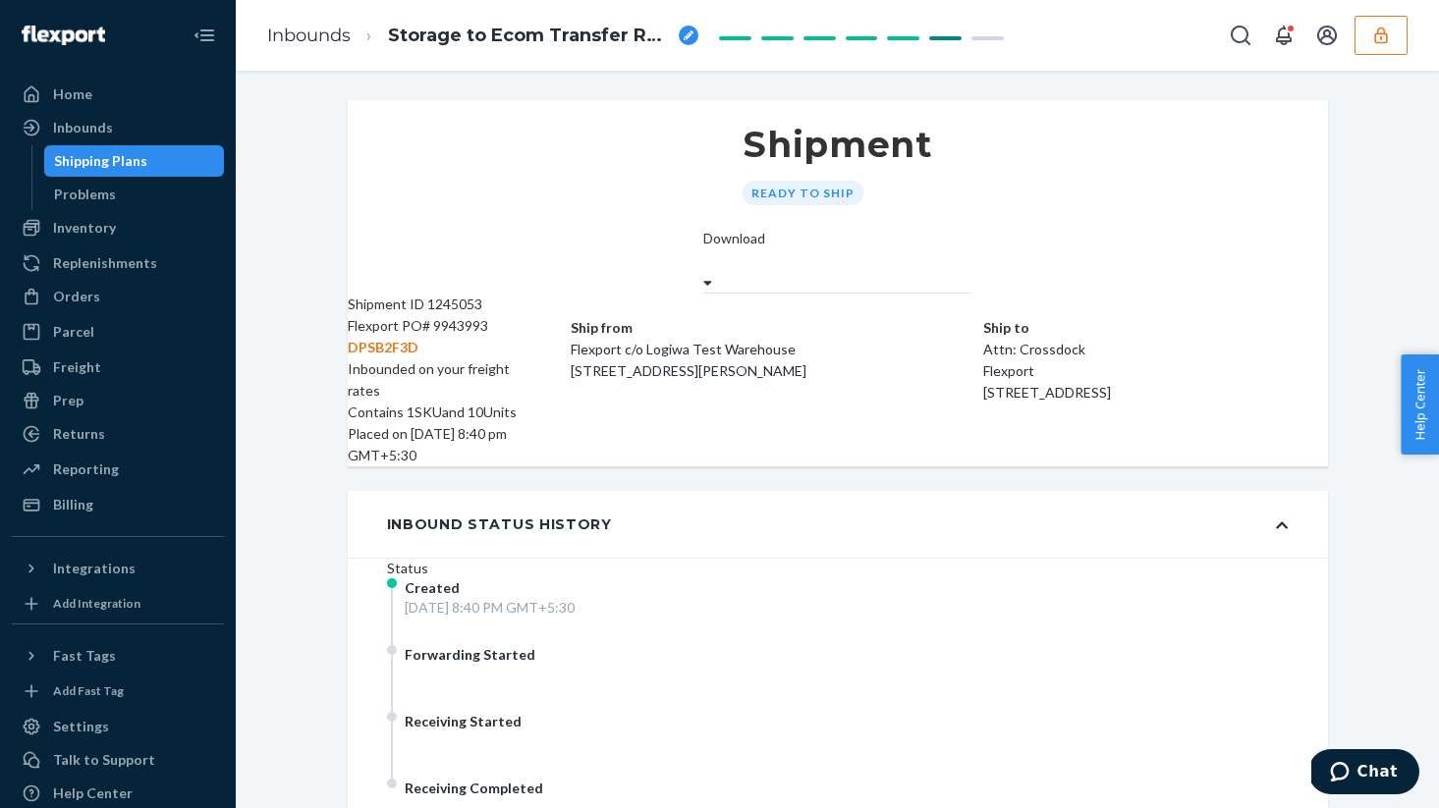
click at [80, 172] on div "Shipping Plans" at bounding box center [134, 160] width 177 height 27
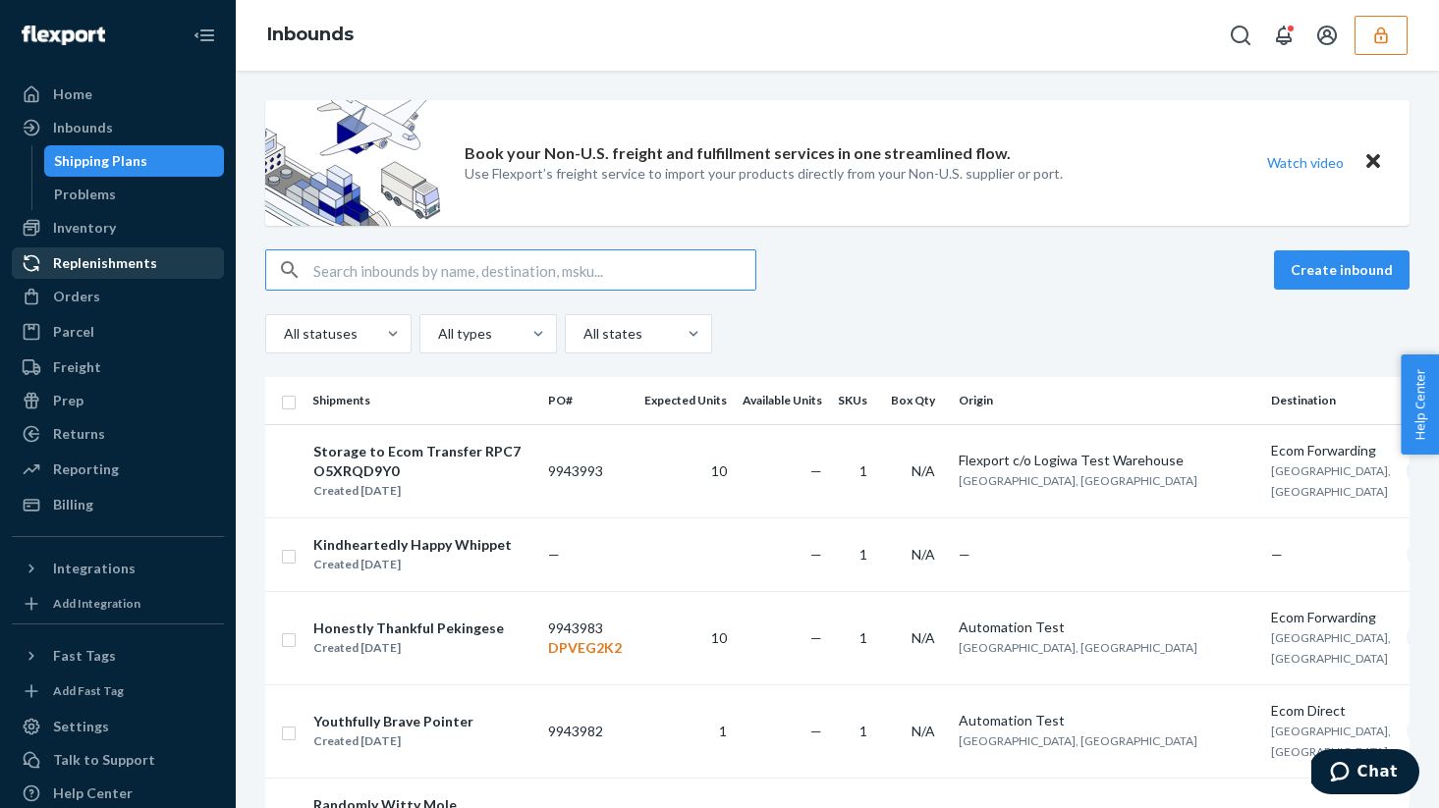
click at [157, 272] on div "Replenishments" at bounding box center [118, 262] width 208 height 27
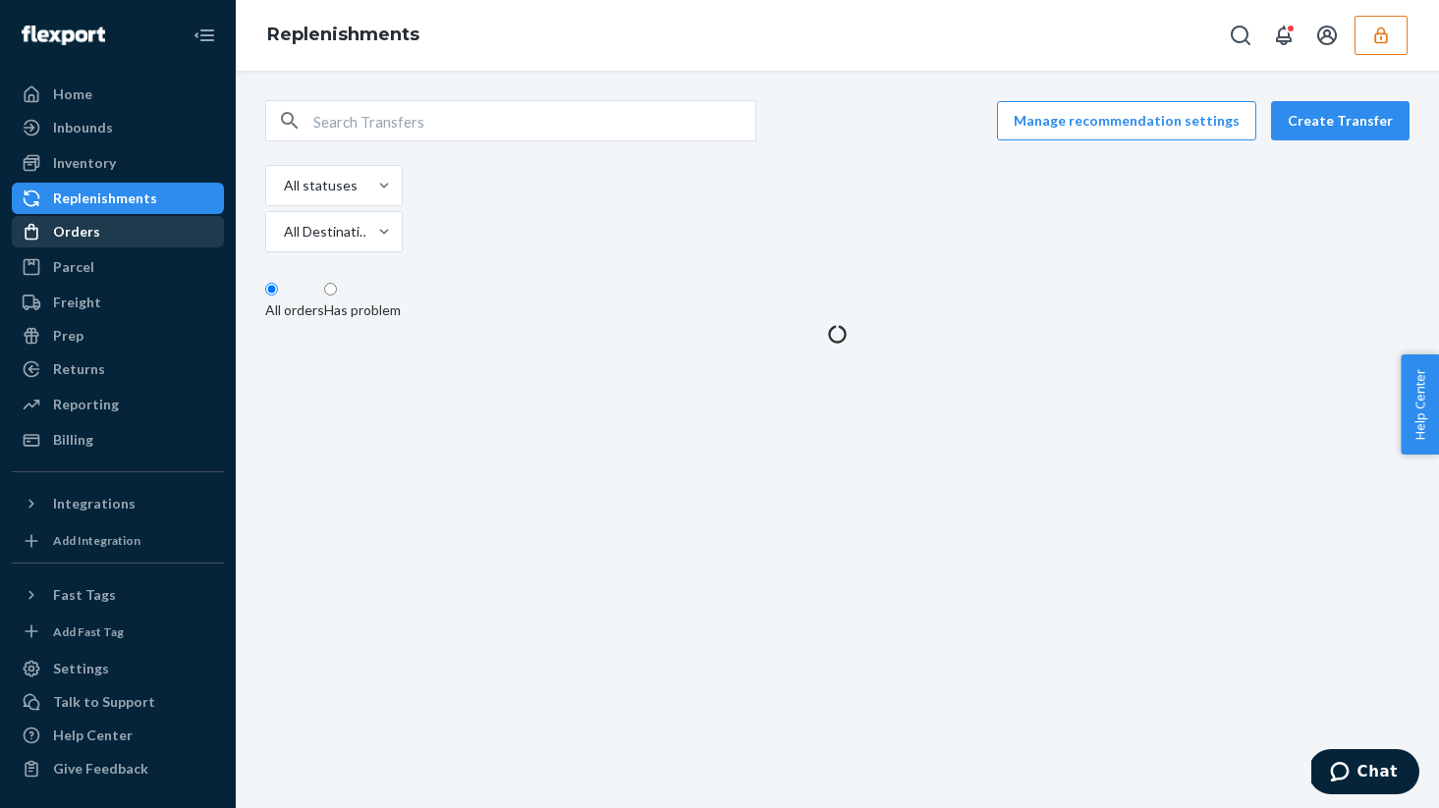
click at [120, 232] on div "Orders" at bounding box center [118, 231] width 208 height 27
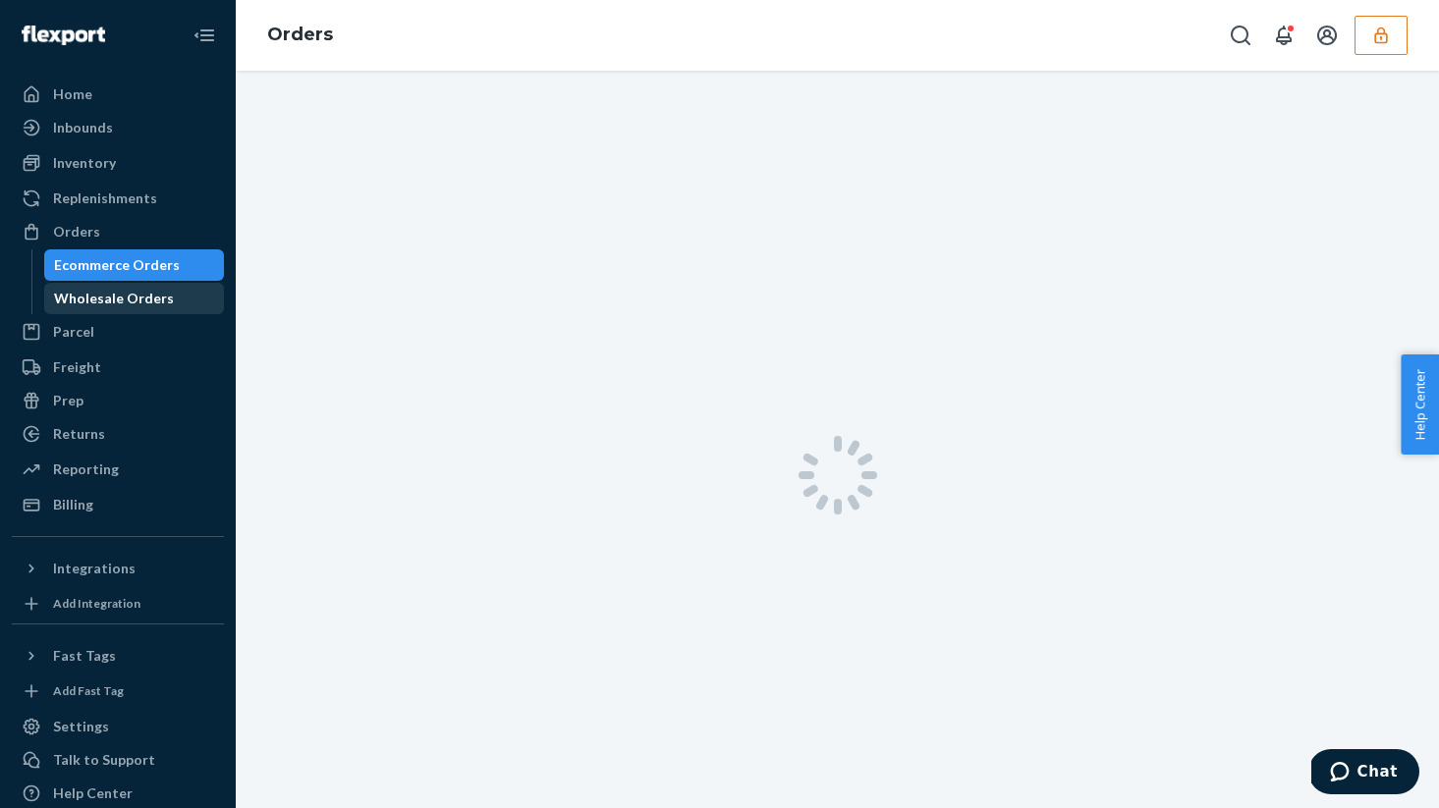
click at [130, 297] on div "Wholesale Orders" at bounding box center [114, 299] width 120 height 20
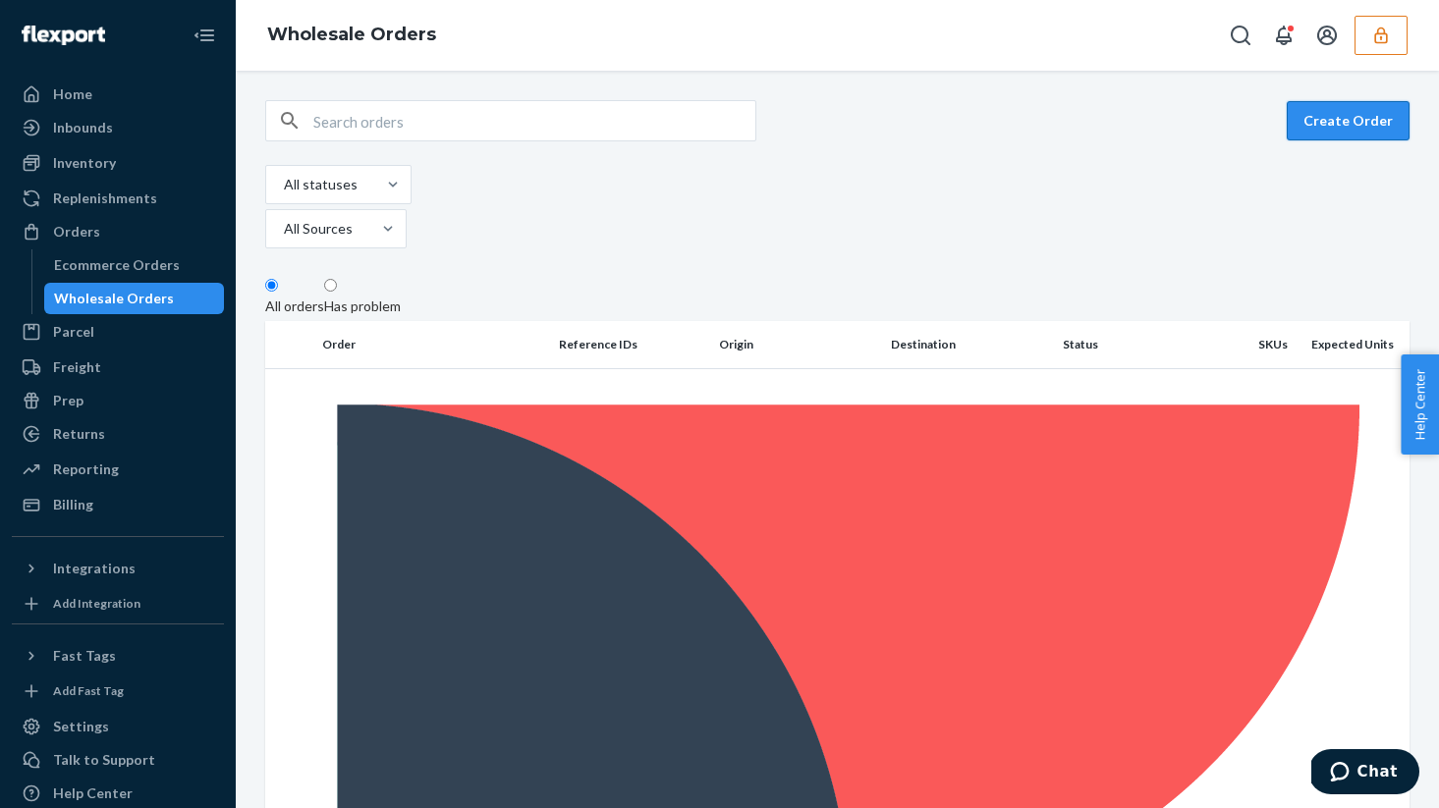
click at [1381, 101] on button "Create Order" at bounding box center [1347, 120] width 123 height 39
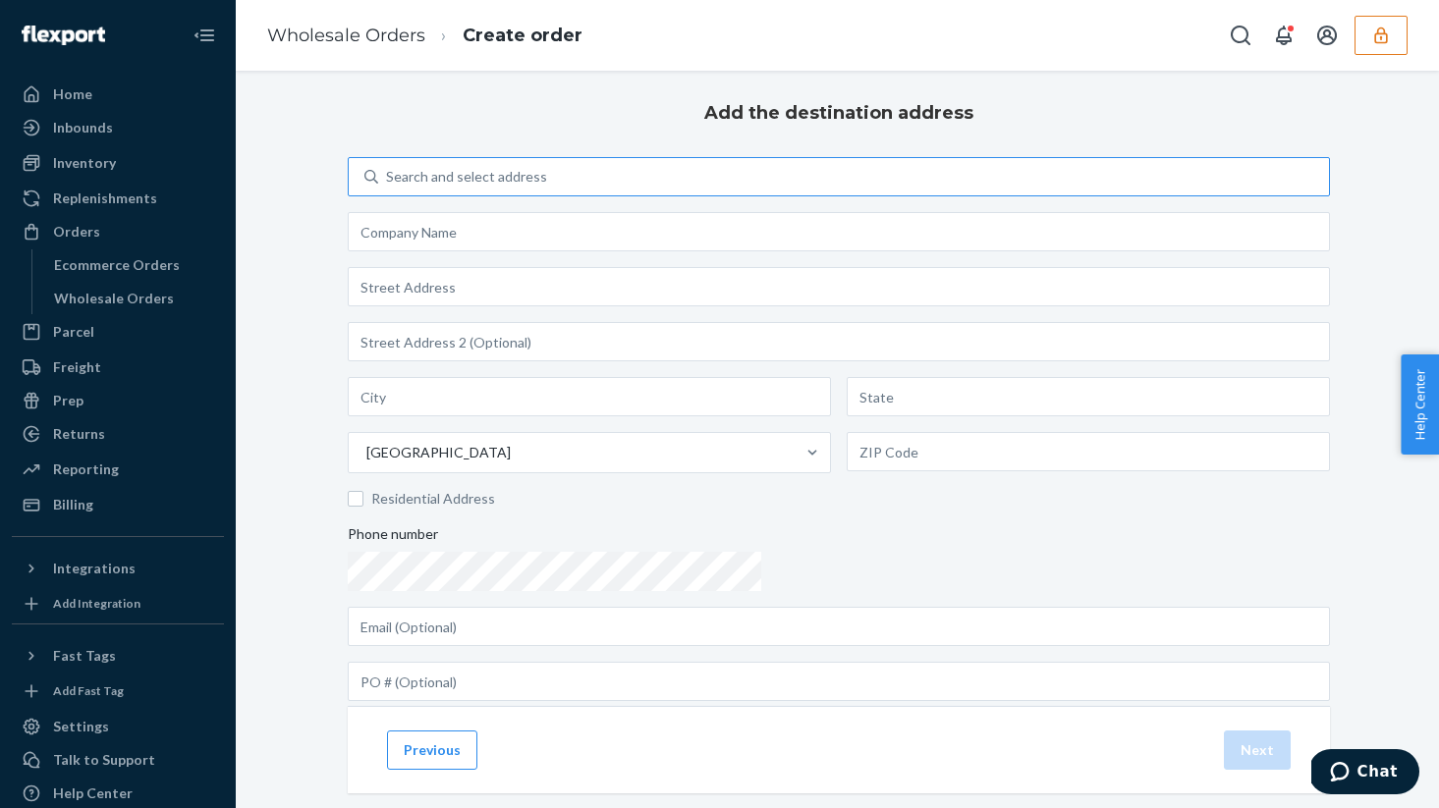
click at [967, 194] on div "Search and select address" at bounding box center [853, 176] width 951 height 35
click at [388, 187] on input "Search and select address" at bounding box center [387, 177] width 2 height 20
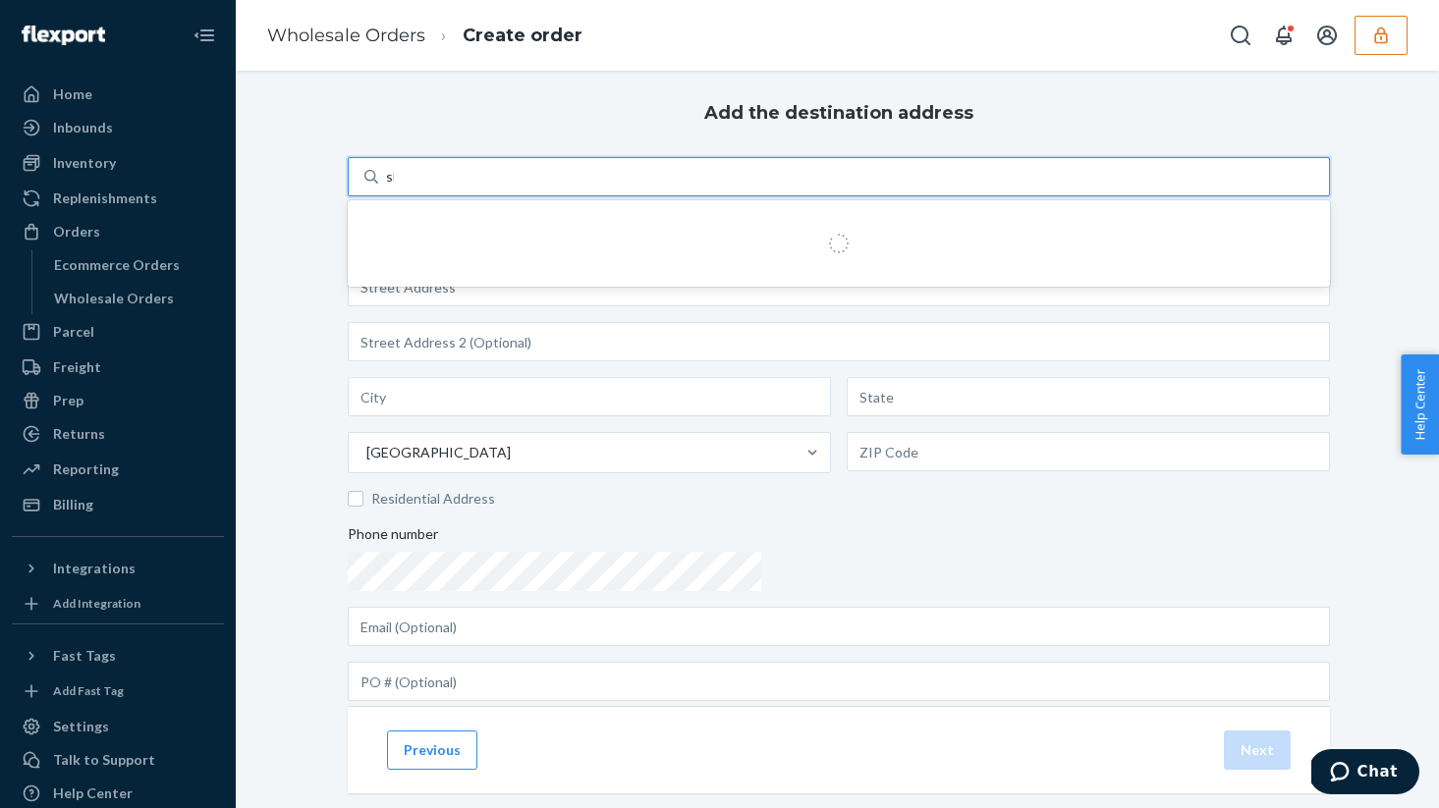
type input "shu"
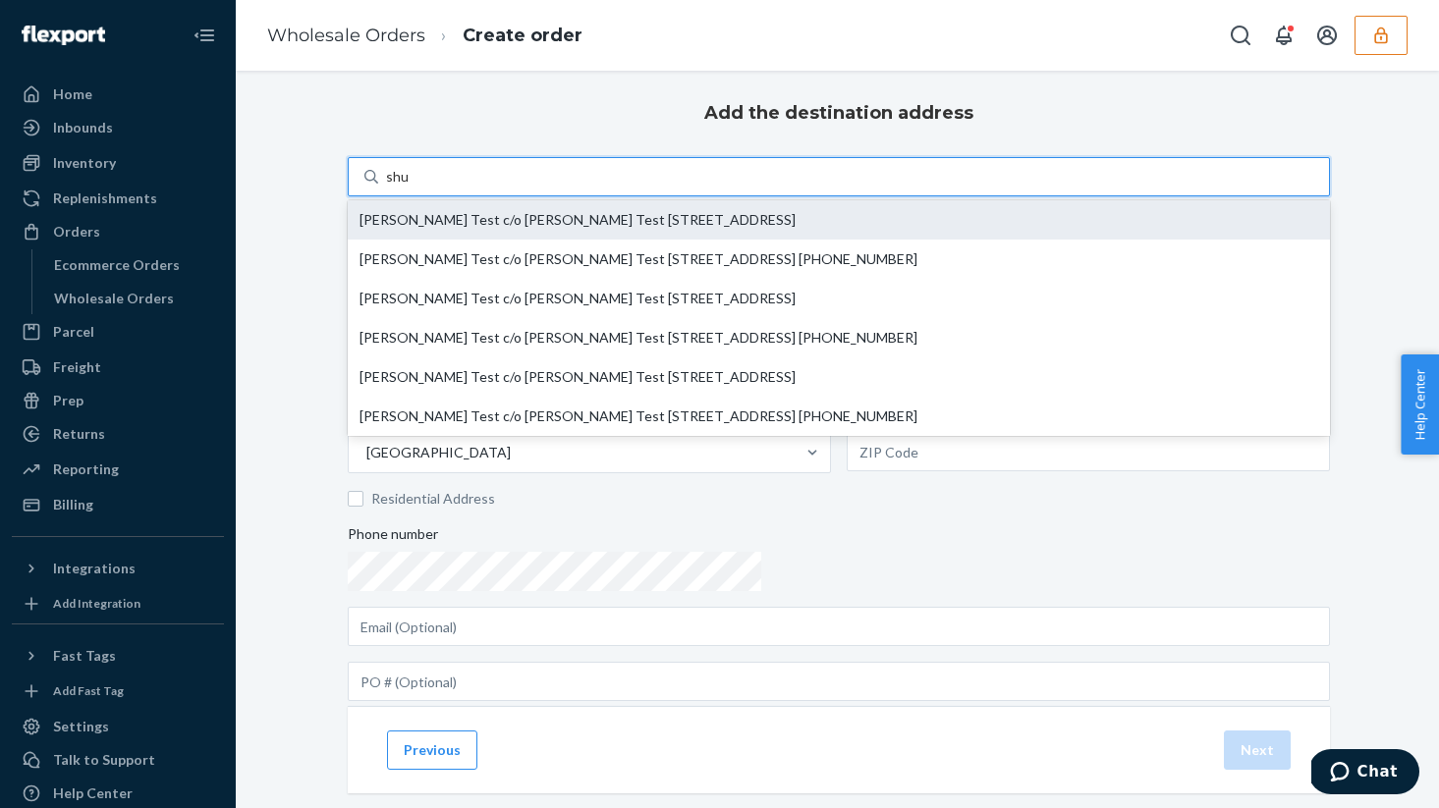
click at [859, 230] on div "[PERSON_NAME] Test c/o [PERSON_NAME] Test [STREET_ADDRESS]" at bounding box center [838, 220] width 958 height 20
click at [409, 187] on input "shu" at bounding box center [398, 177] width 24 height 20
type input "[PERSON_NAME] Test"
type input "[STREET_ADDRESS]"
type input "Aventura"
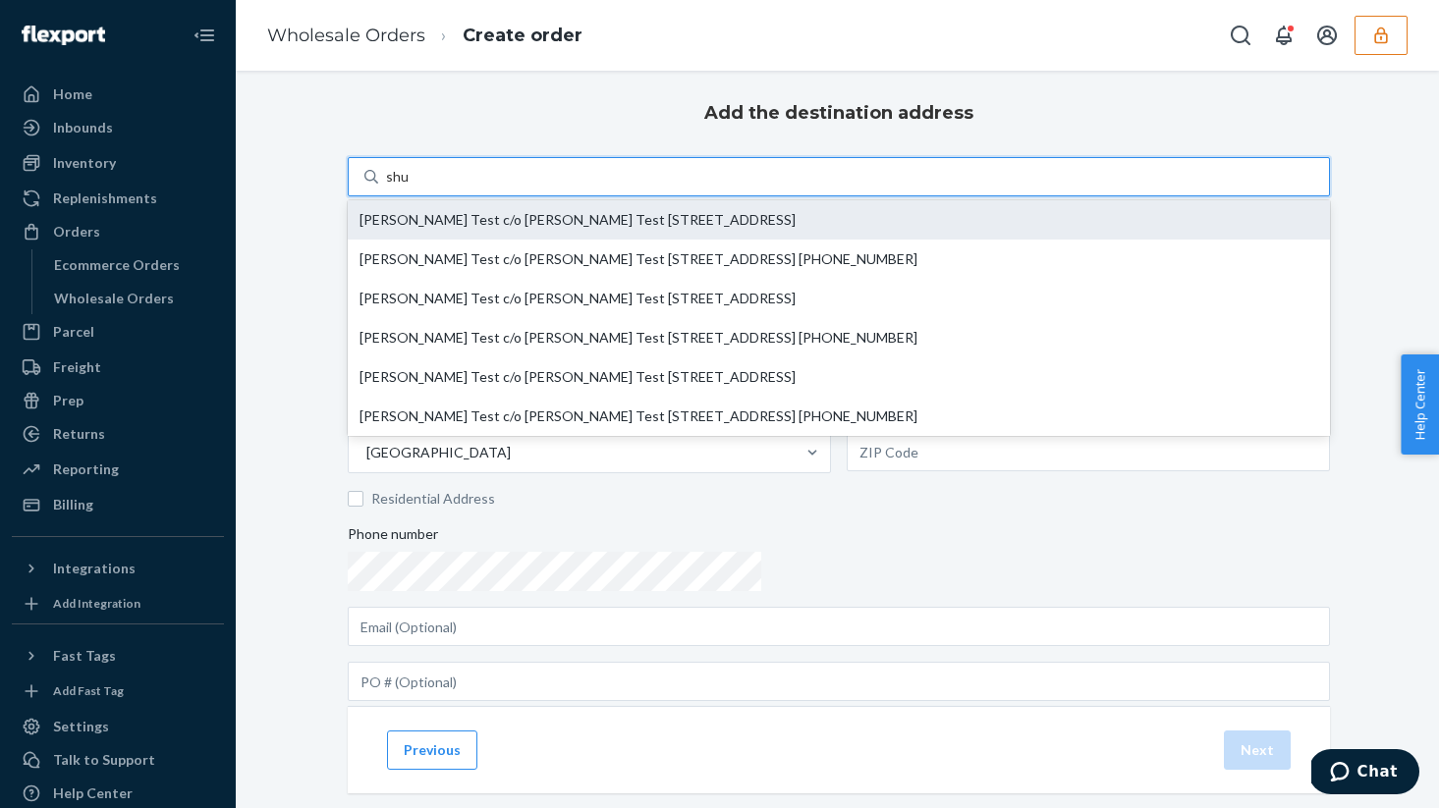
type input "FL"
type input "33180"
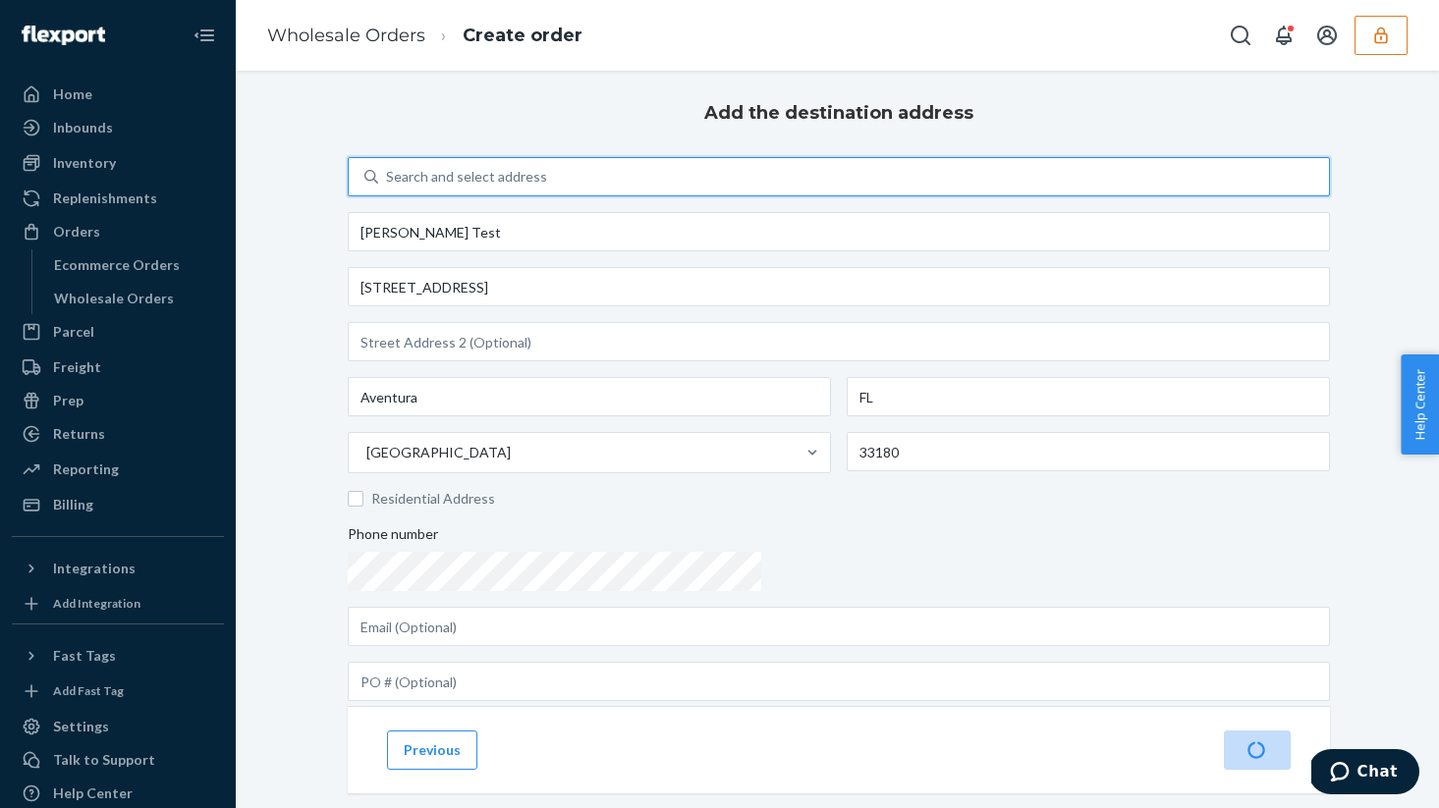
scroll to position [136, 0]
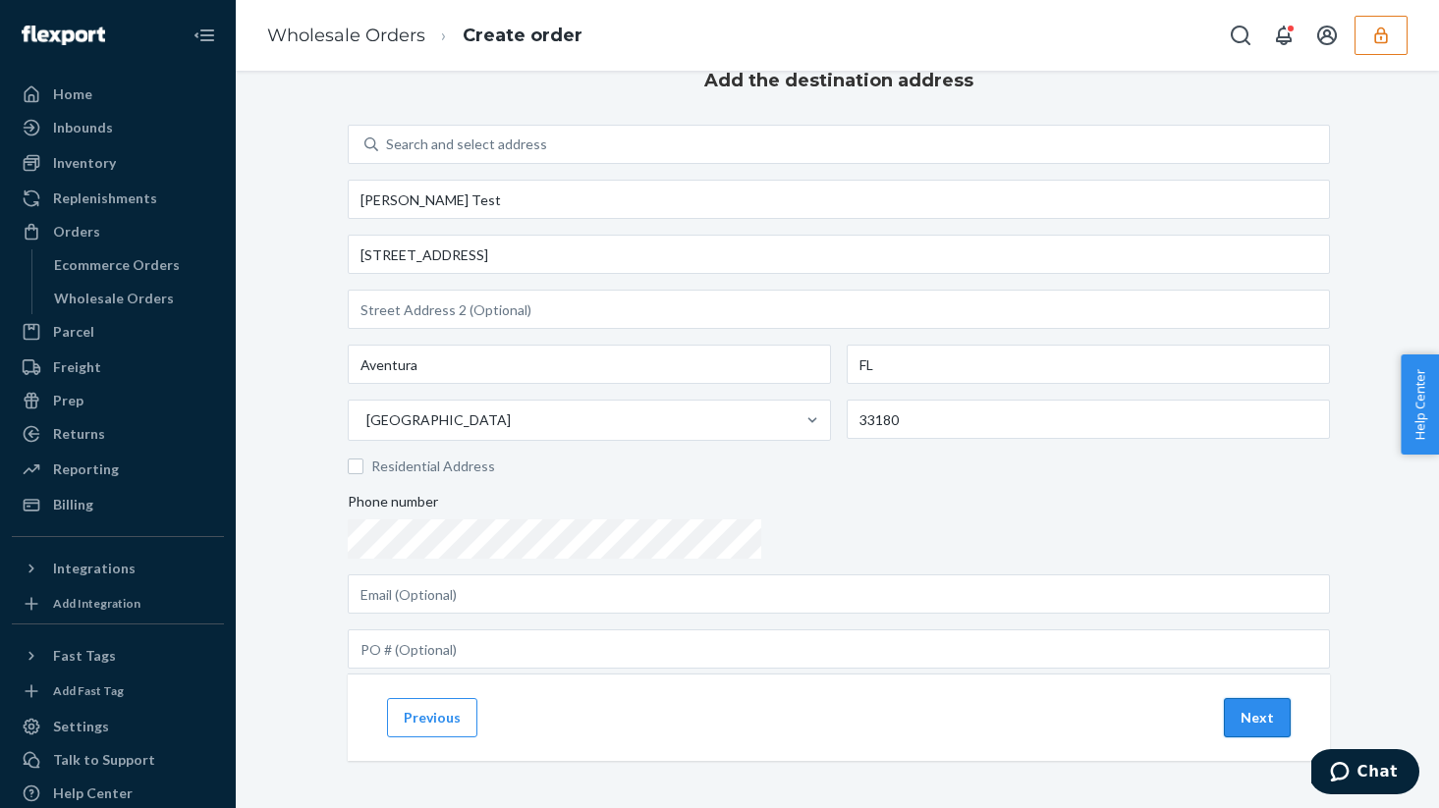
click at [1256, 712] on button "Next" at bounding box center [1256, 717] width 67 height 39
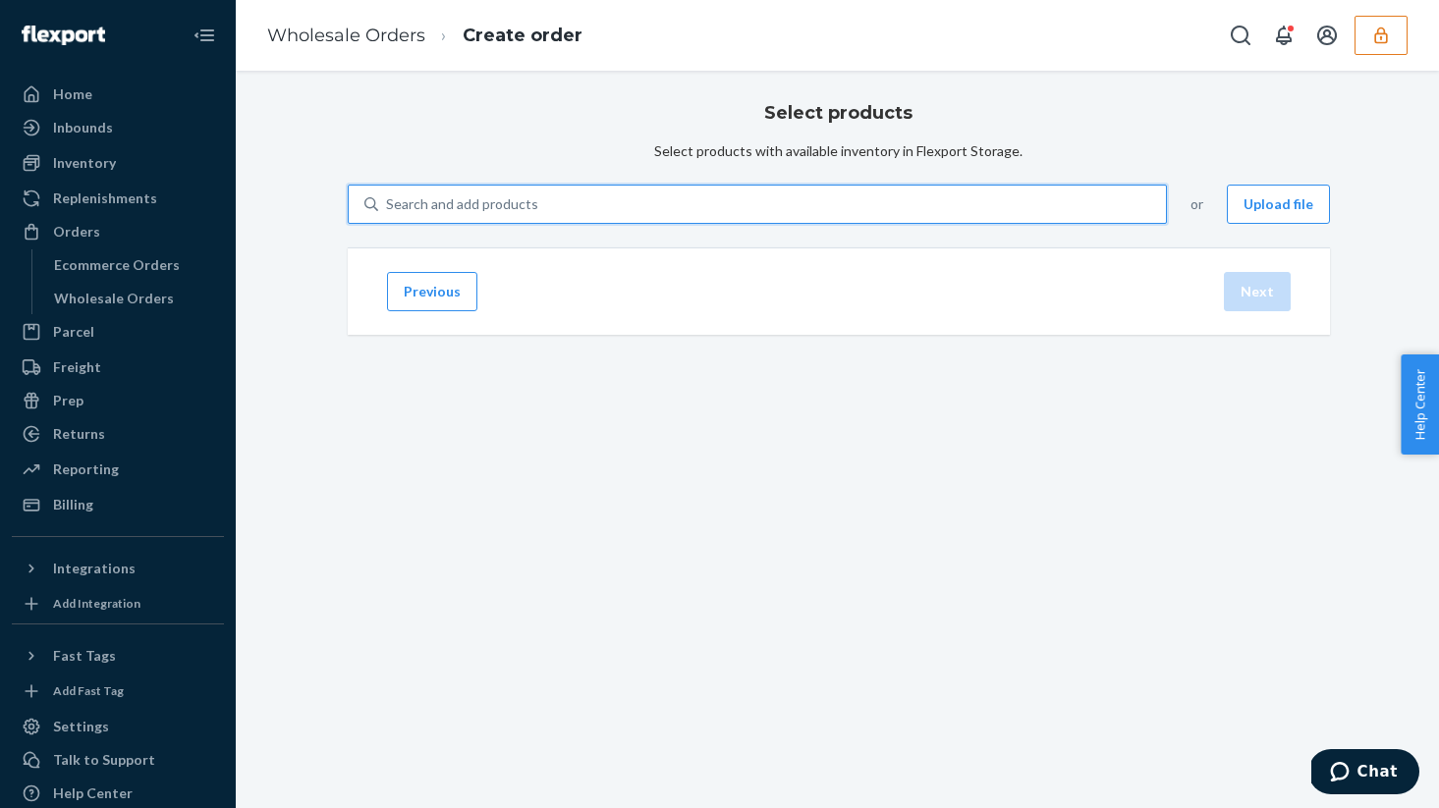
click at [712, 222] on div "Search and add products" at bounding box center [772, 204] width 788 height 35
click at [388, 214] on input "0 results available. Use Up and Down to choose options, press Enter to select t…" at bounding box center [387, 204] width 2 height 20
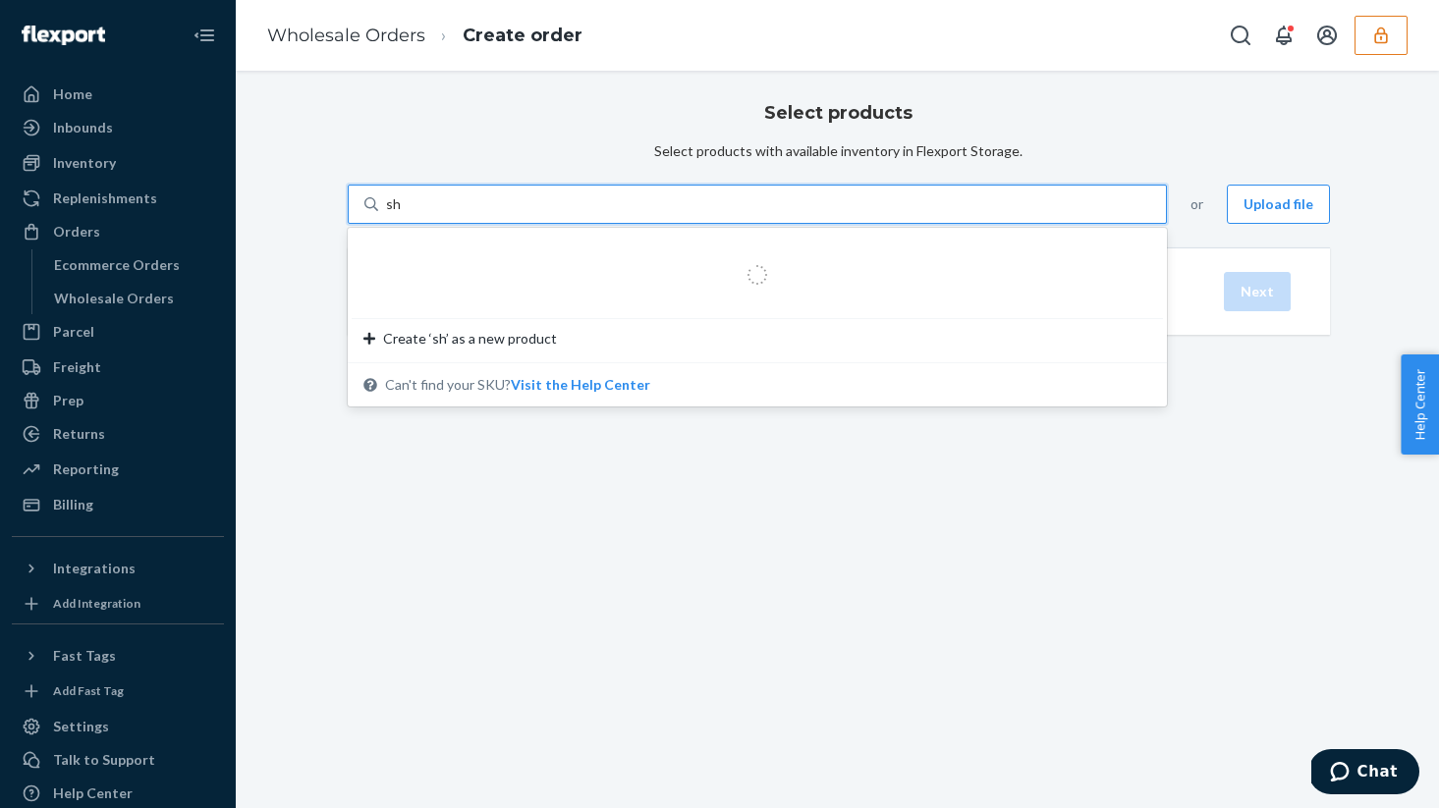
type input "s"
type input "test"
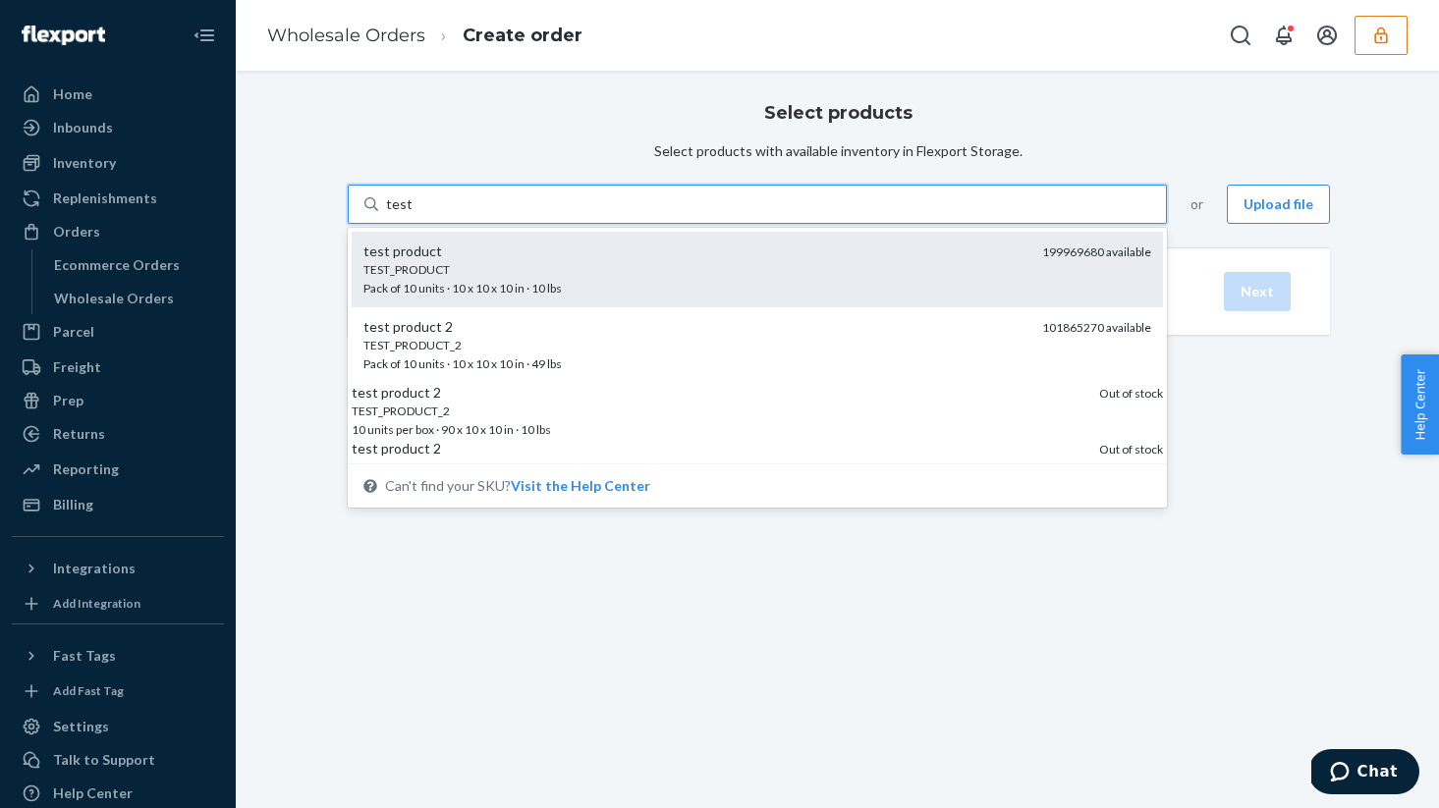
click at [738, 298] on div "TEST_PRODUCT Pack of 10 units · 10 x 10 x 10 in · 10 lbs" at bounding box center [694, 279] width 663 height 36
click at [411, 214] on input "test" at bounding box center [399, 204] width 26 height 20
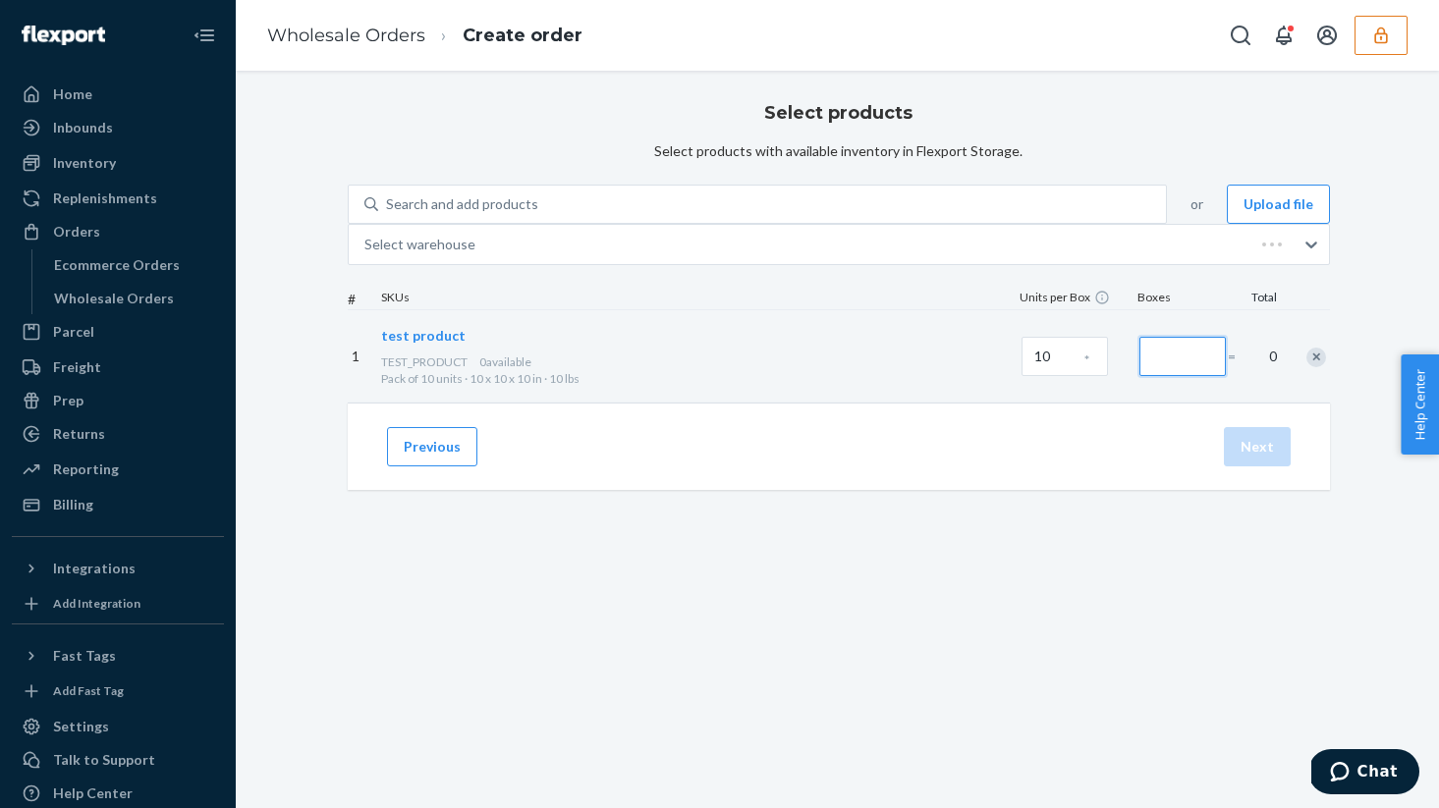
click at [1139, 376] on input "Number of boxes" at bounding box center [1182, 356] width 86 height 39
type input "1"
click at [1279, 466] on button "Next" at bounding box center [1256, 446] width 67 height 39
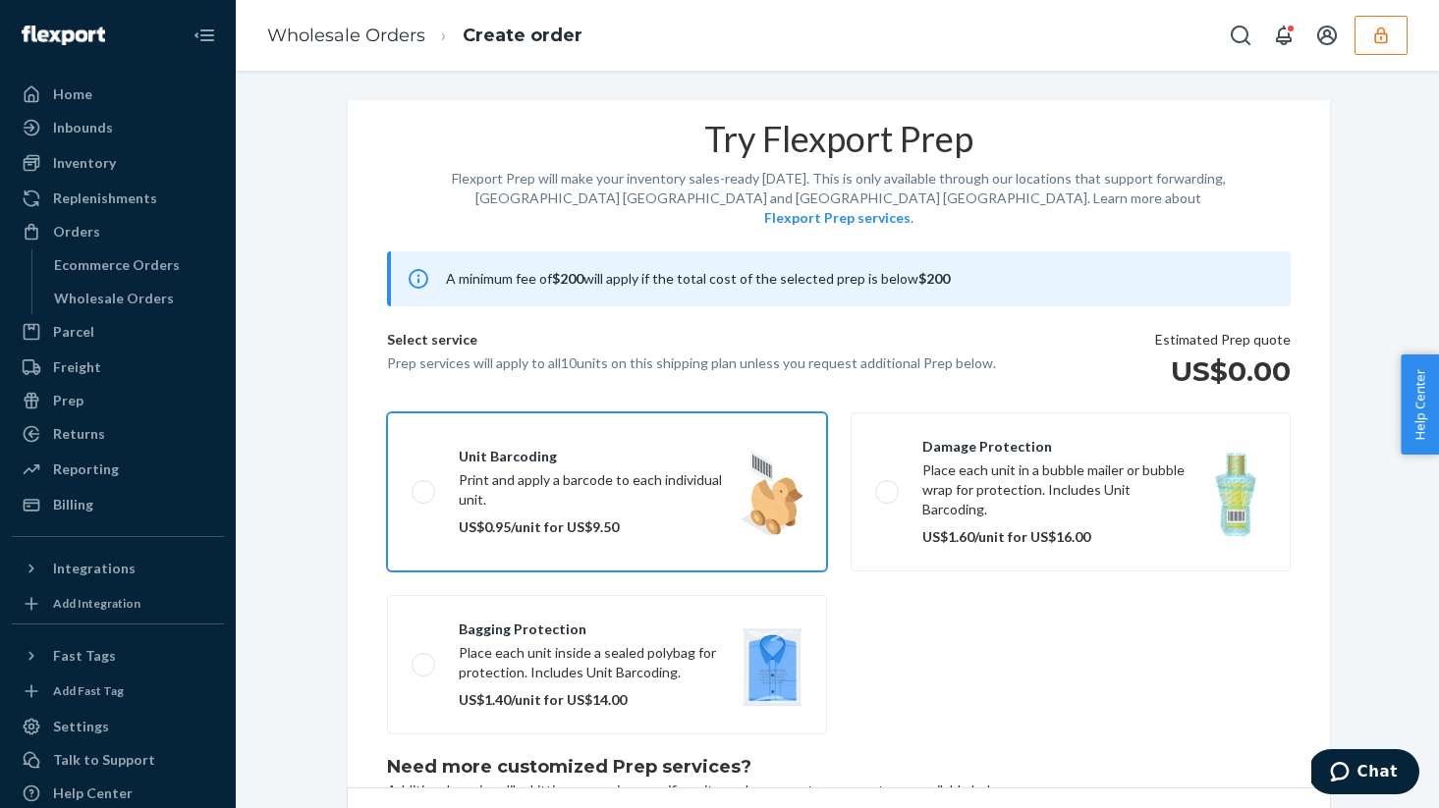
scroll to position [127, 0]
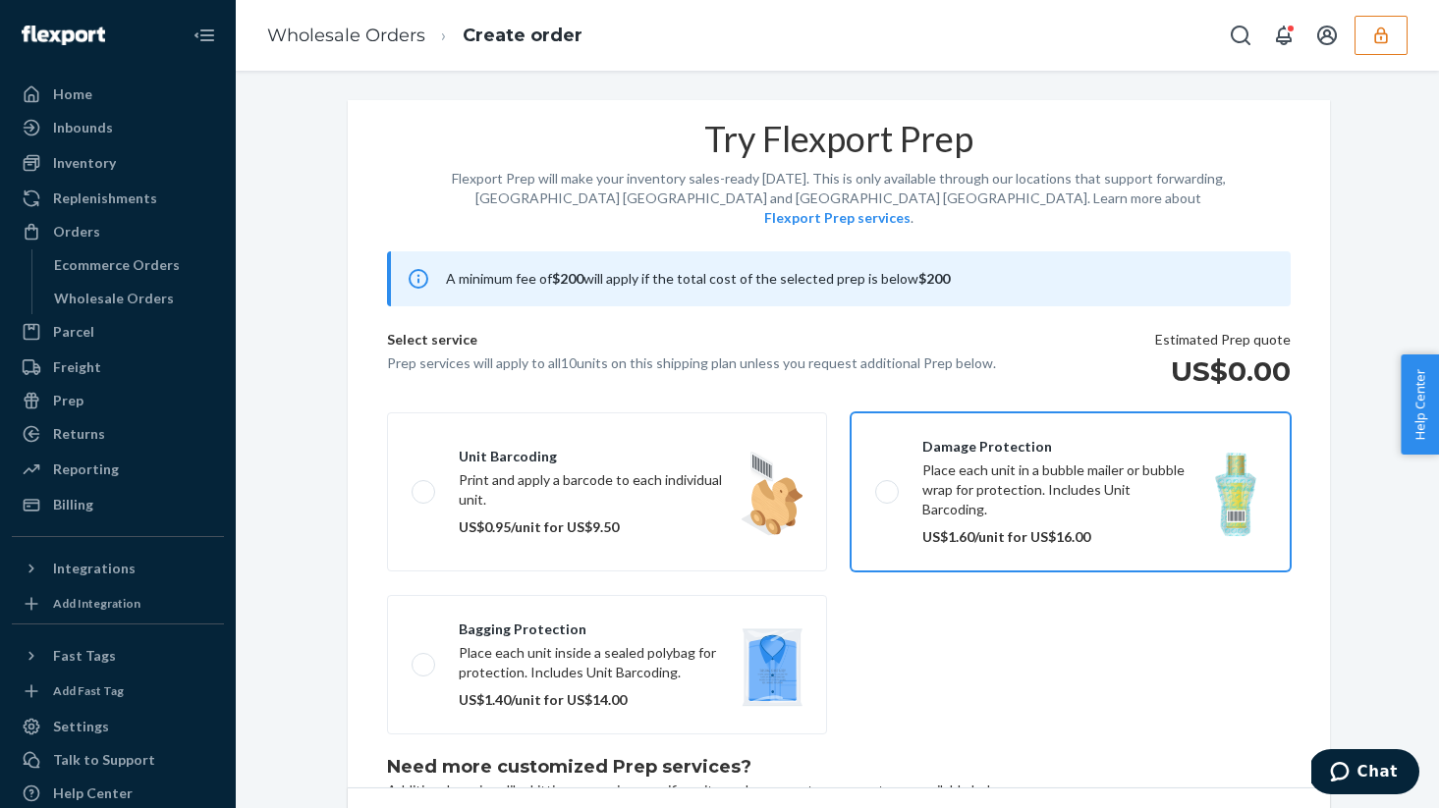
click at [879, 412] on label "Damage protection Place each unit in a bubble mailer or bubble wrap for protect…" at bounding box center [1070, 491] width 440 height 159
click at [879, 485] on input "Damage protection Place each unit in a bubble mailer or bubble wrap for protect…" at bounding box center [881, 491] width 13 height 13
checkbox input "true"
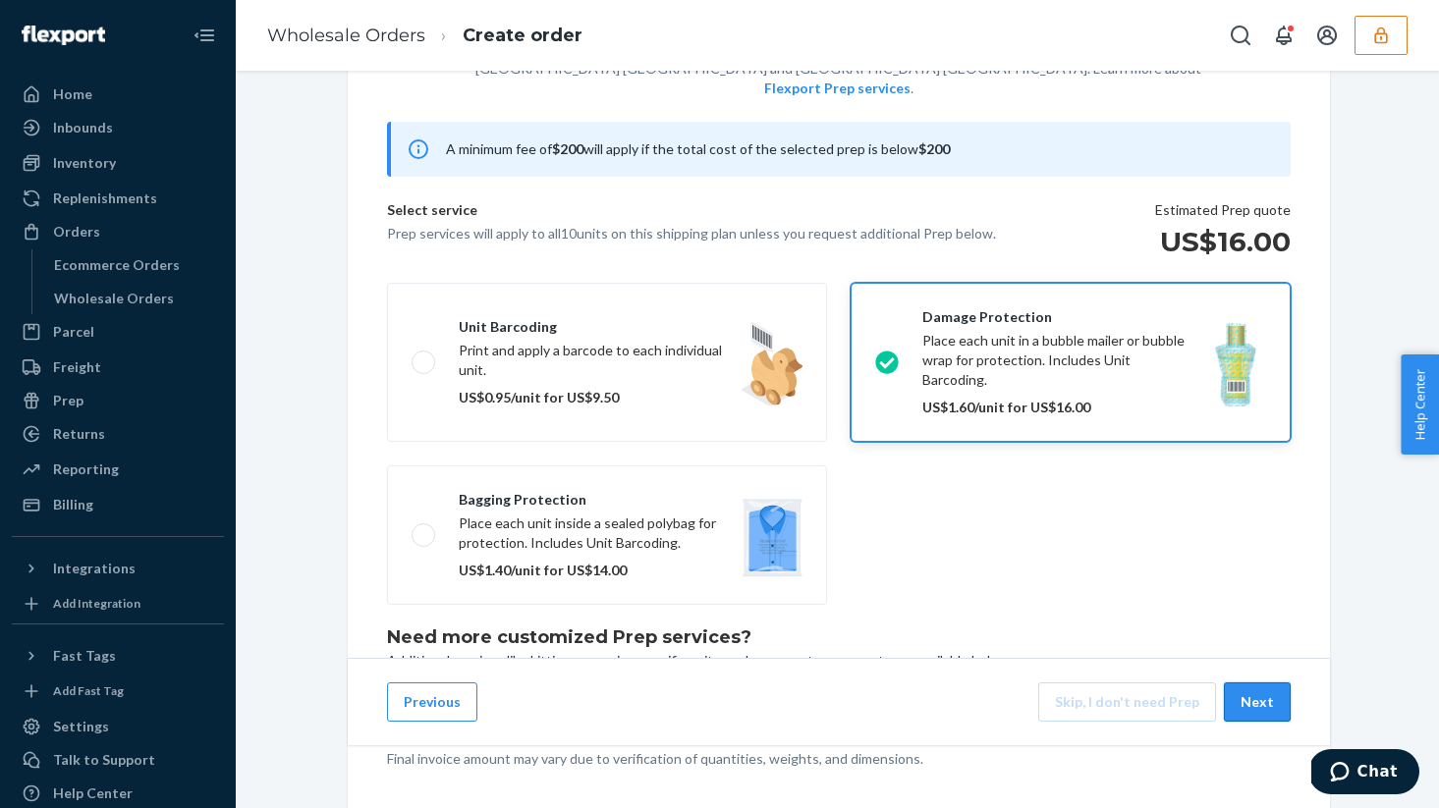
click at [1245, 722] on button "Next" at bounding box center [1256, 701] width 67 height 39
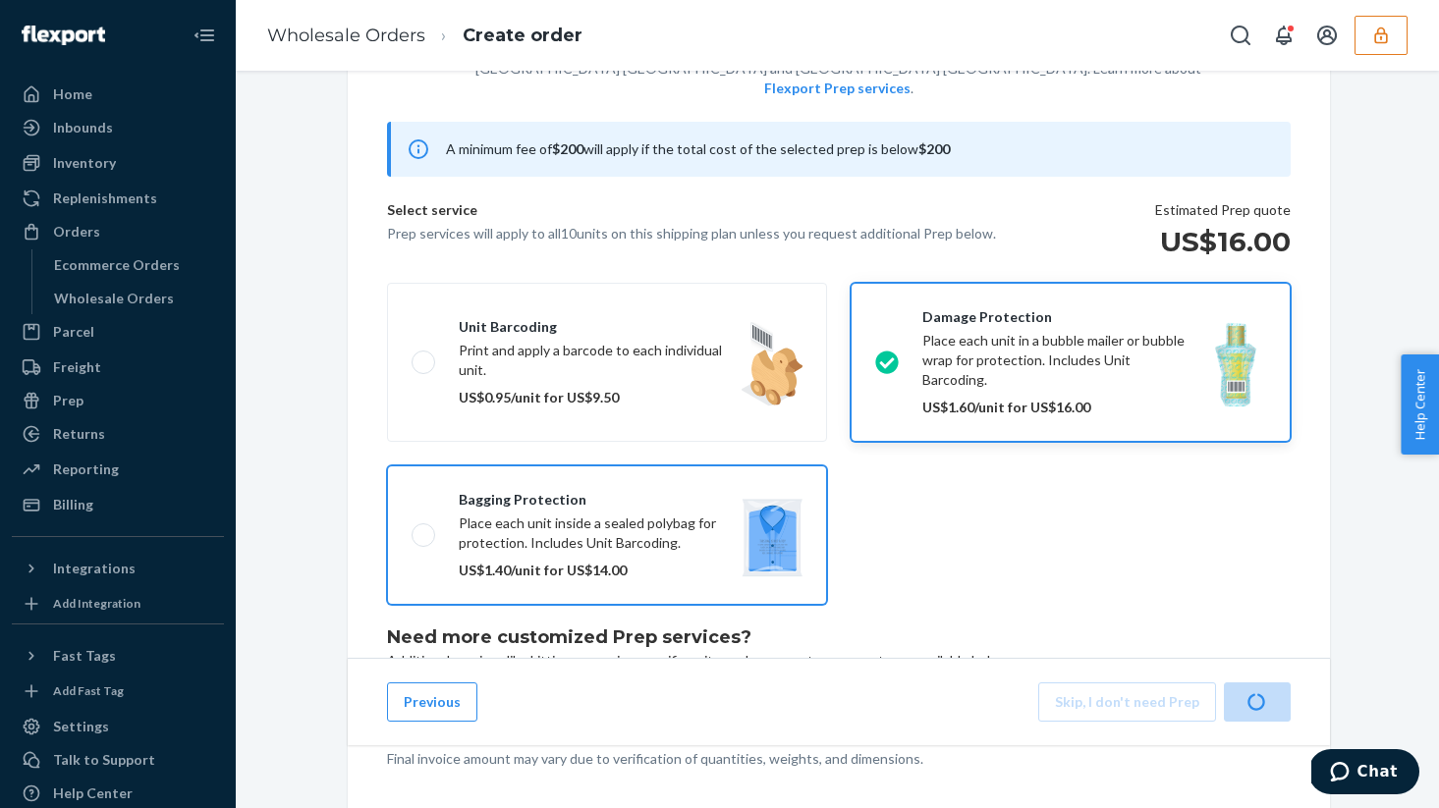
scroll to position [0, 0]
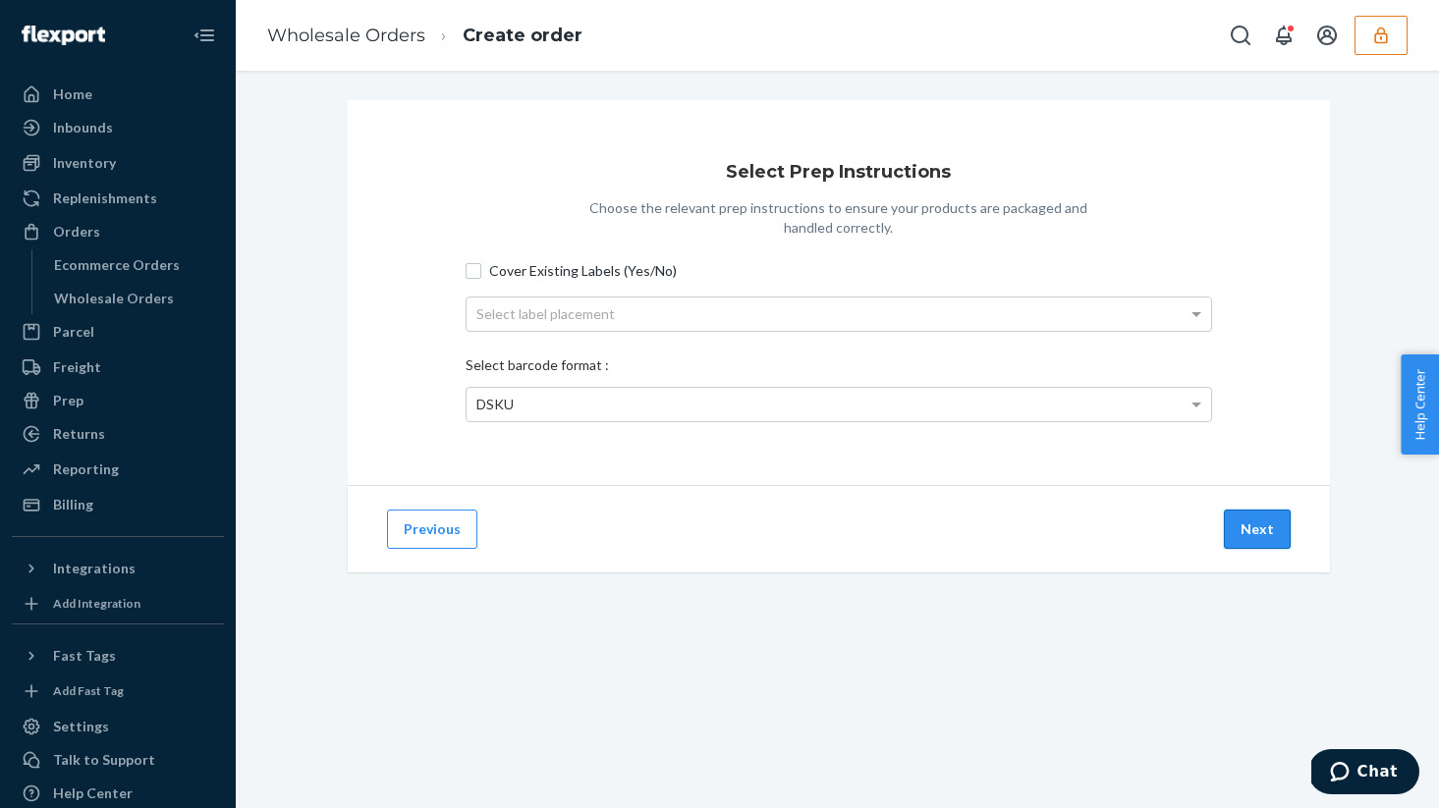
click at [1249, 549] on button "Next" at bounding box center [1256, 529] width 67 height 39
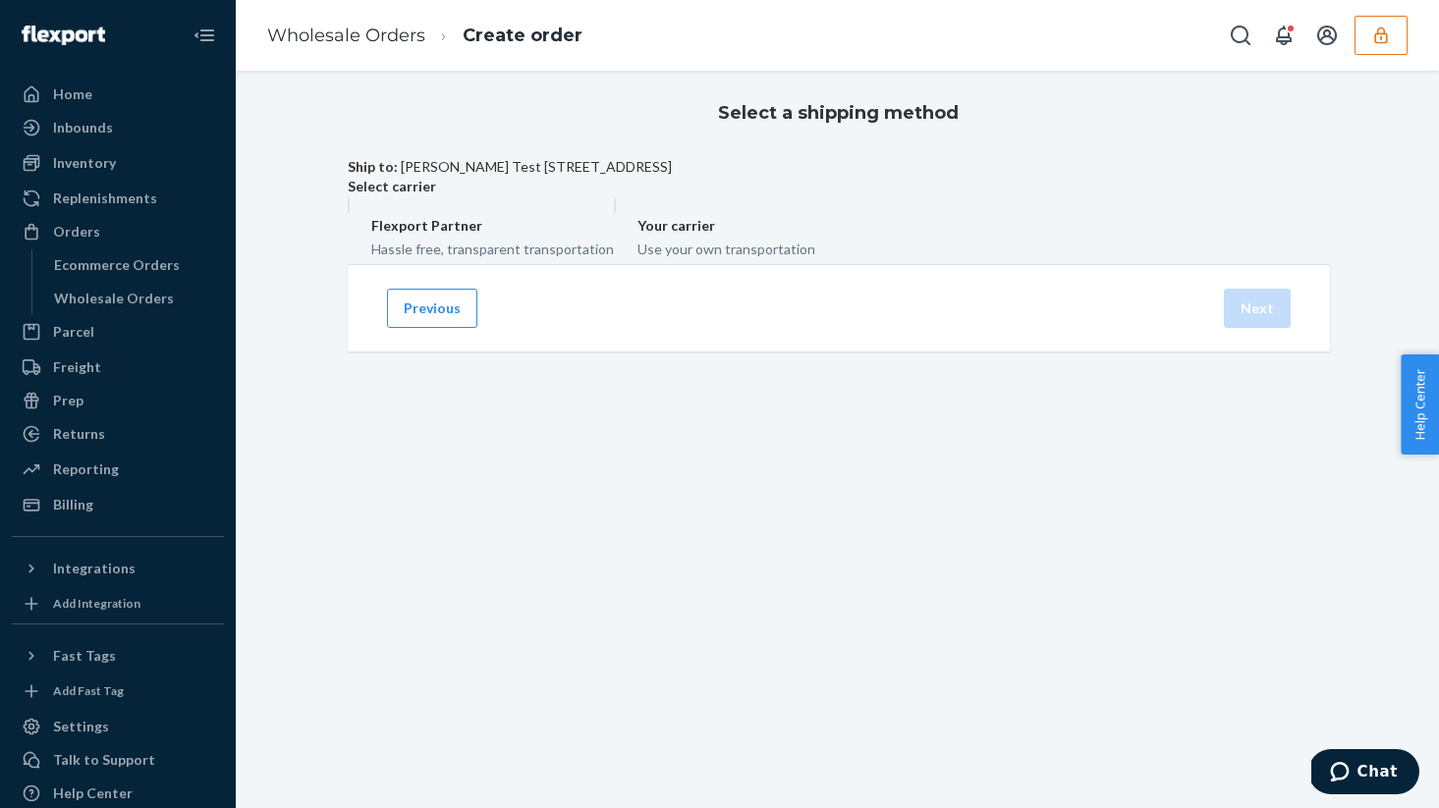
click at [614, 259] on label "Flexport Partner Hassle free, transparent transportation" at bounding box center [481, 227] width 266 height 63
click at [360, 209] on input "Flexport Partner Hassle free, transparent transportation" at bounding box center [354, 202] width 13 height 13
radio input "true"
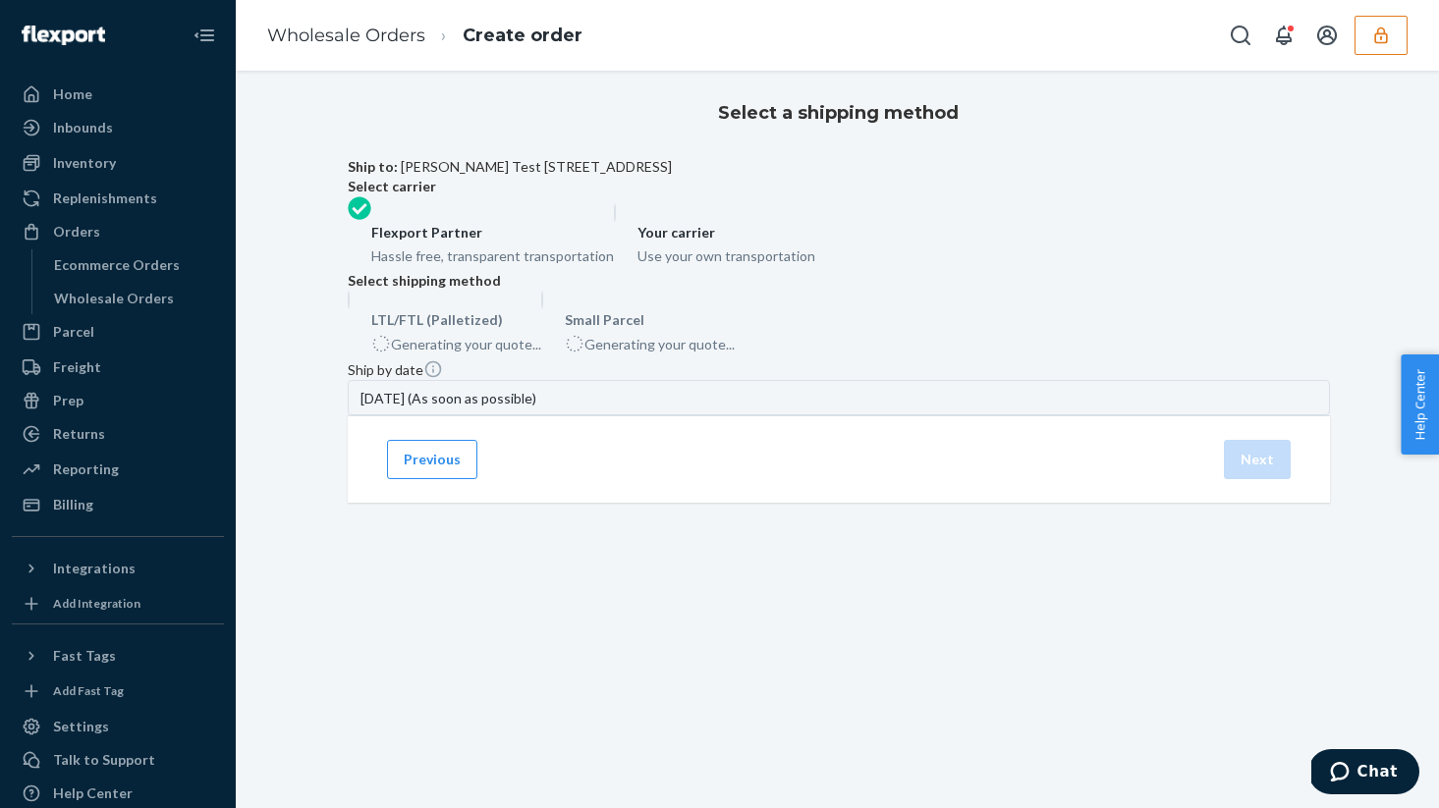
scroll to position [46, 0]
click at [726, 354] on div "US$11 for estimated 1 box" at bounding box center [645, 343] width 161 height 24
click at [554, 304] on input "Small Parcel US$11 for estimated 1 box" at bounding box center [547, 298] width 13 height 13
radio input "true"
click at [1239, 486] on button "Next" at bounding box center [1256, 466] width 67 height 39
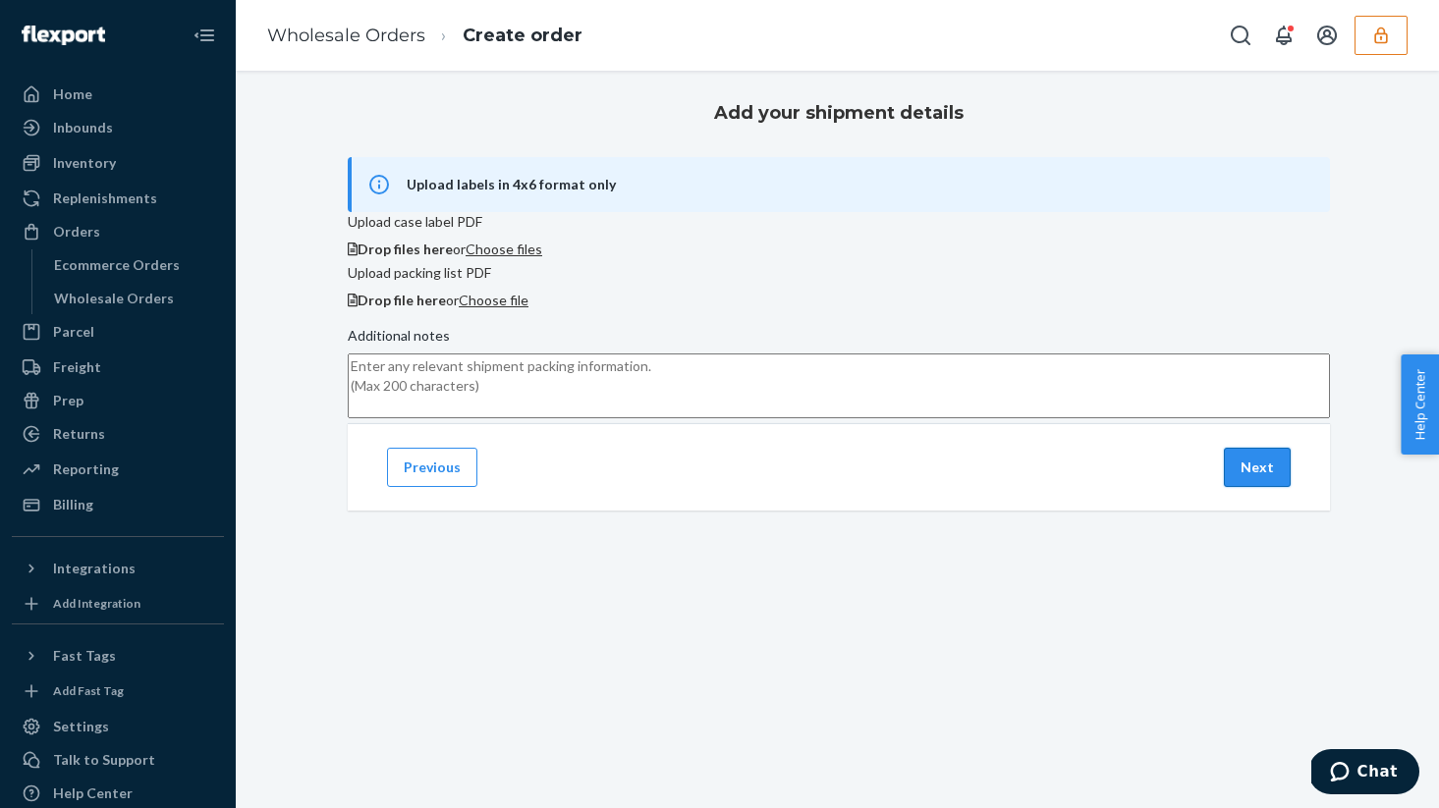
click at [1268, 487] on button "Next" at bounding box center [1256, 467] width 67 height 39
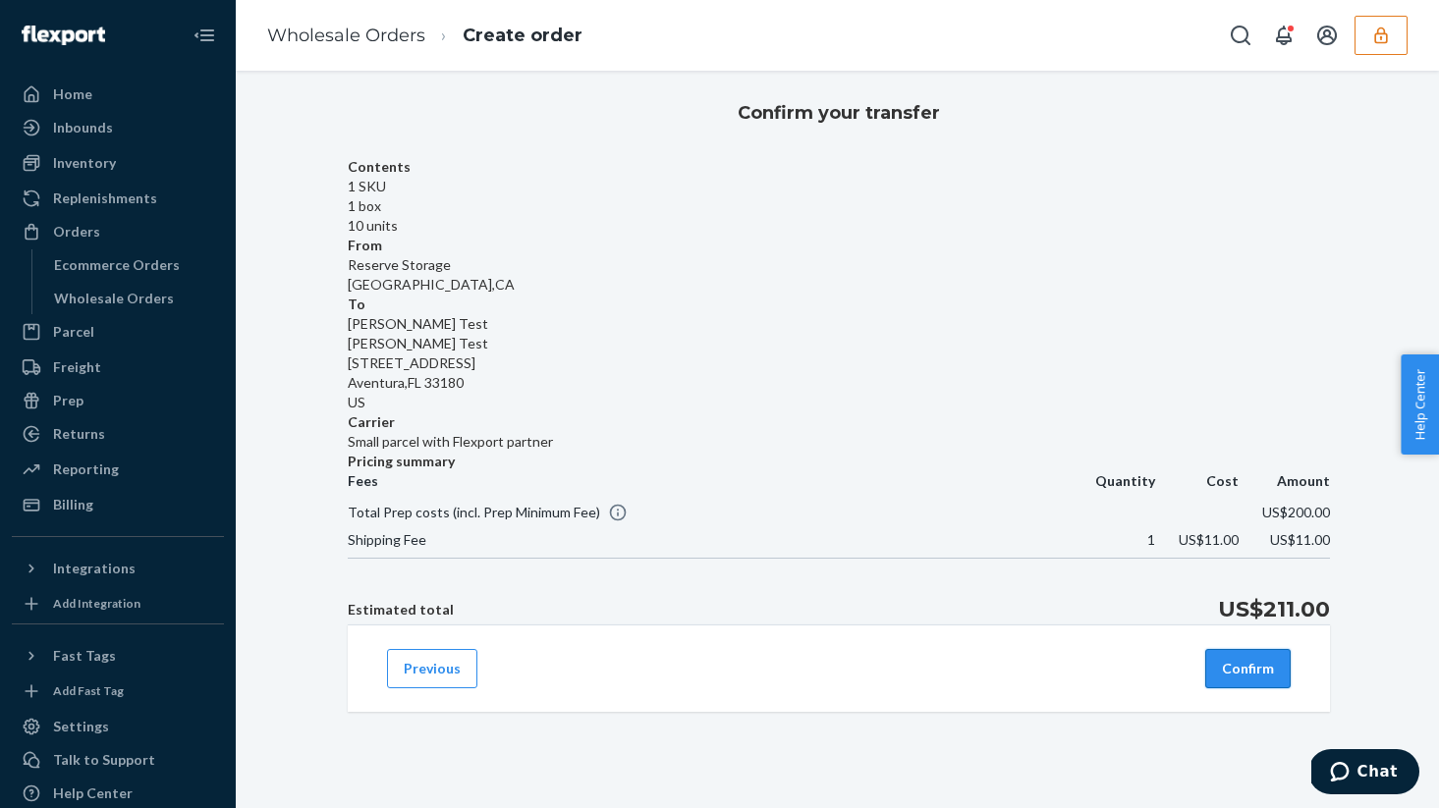
click at [1228, 661] on button "Confirm" at bounding box center [1247, 668] width 85 height 39
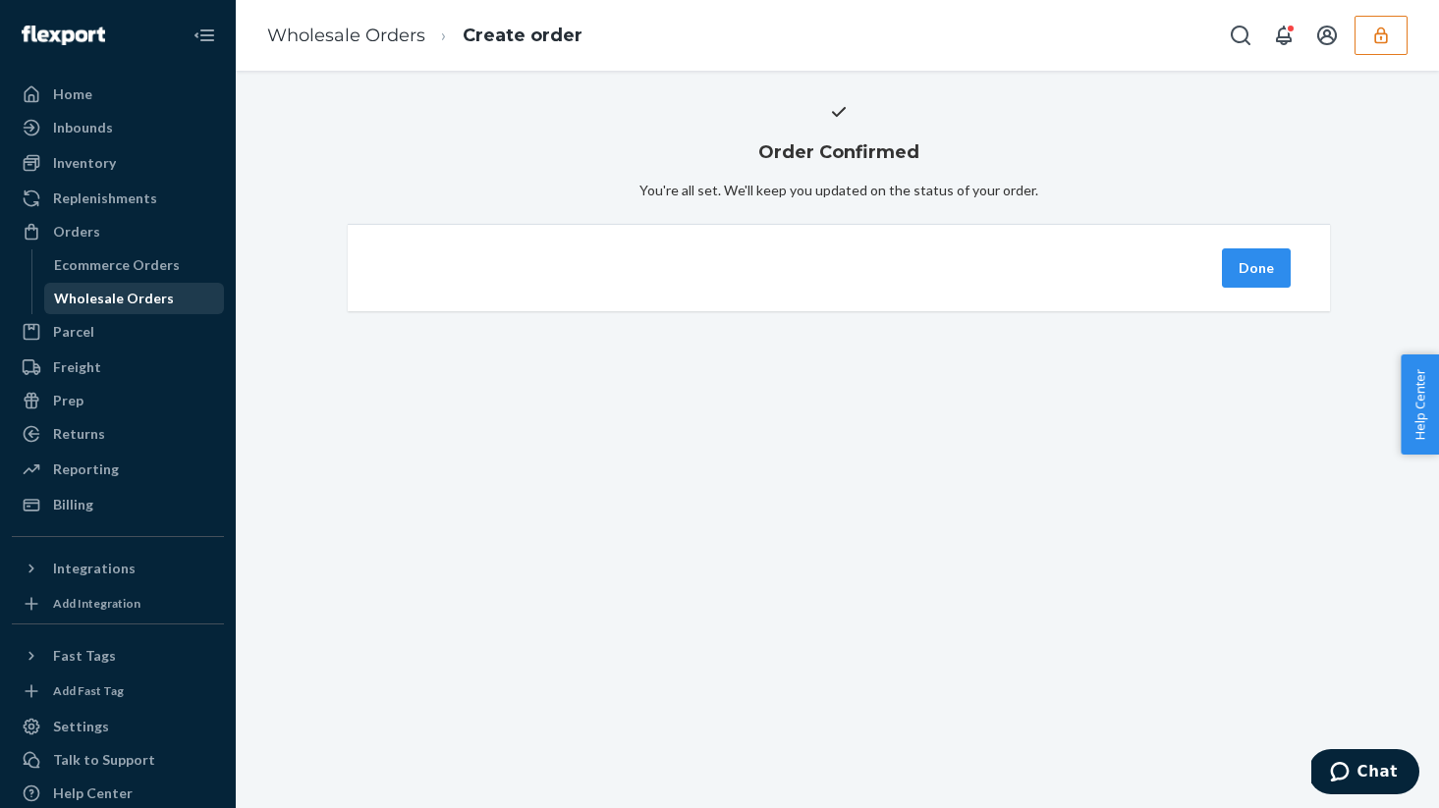
click at [110, 299] on div "Wholesale Orders" at bounding box center [114, 299] width 120 height 20
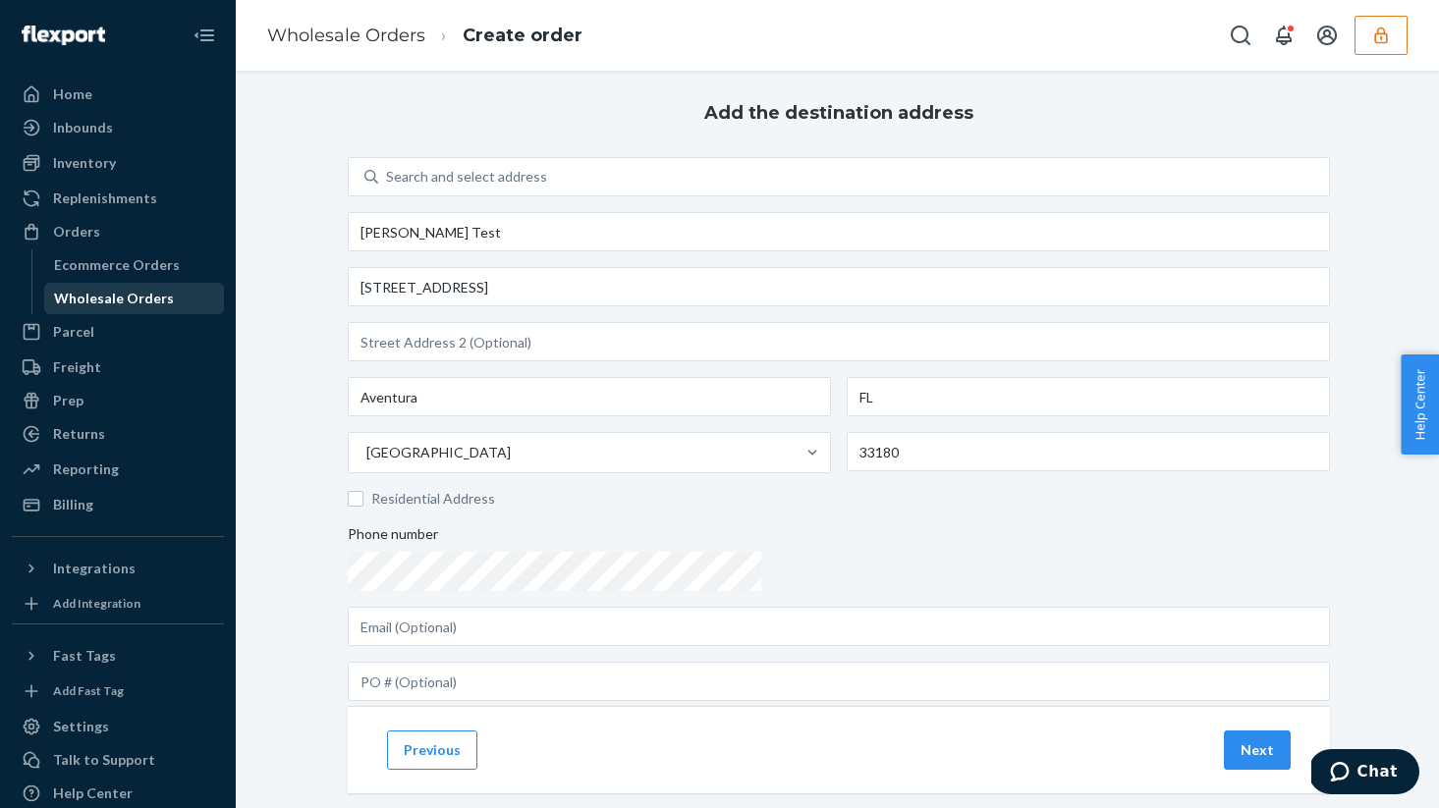
click at [149, 310] on div "Wholesale Orders" at bounding box center [134, 298] width 177 height 27
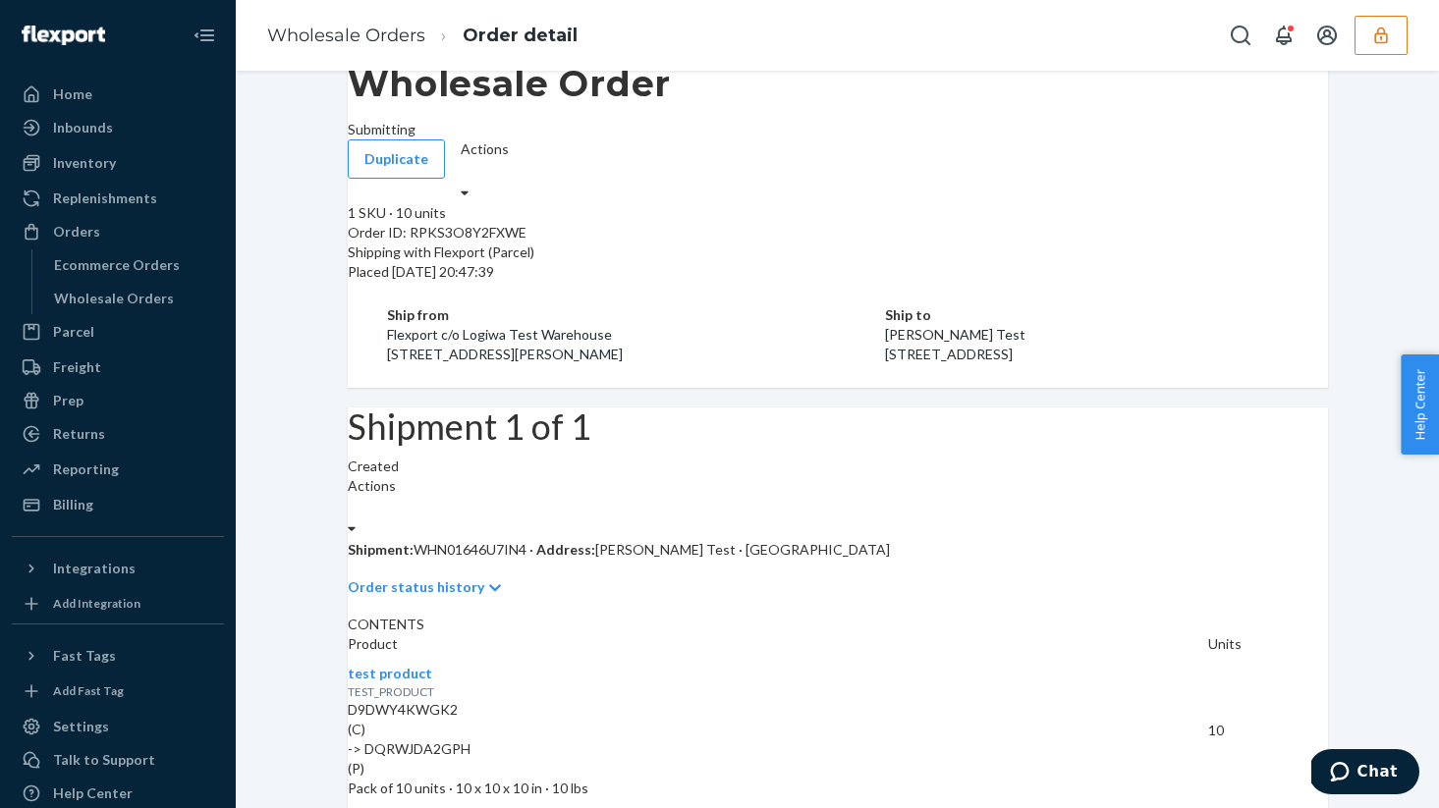
scroll to position [57, 0]
click at [503, 540] on p "Shipment: WHN01646U7IN4 · Address: [PERSON_NAME] Test · [GEOGRAPHIC_DATA]" at bounding box center [838, 550] width 980 height 20
copy p "WHN01646U7IN4"
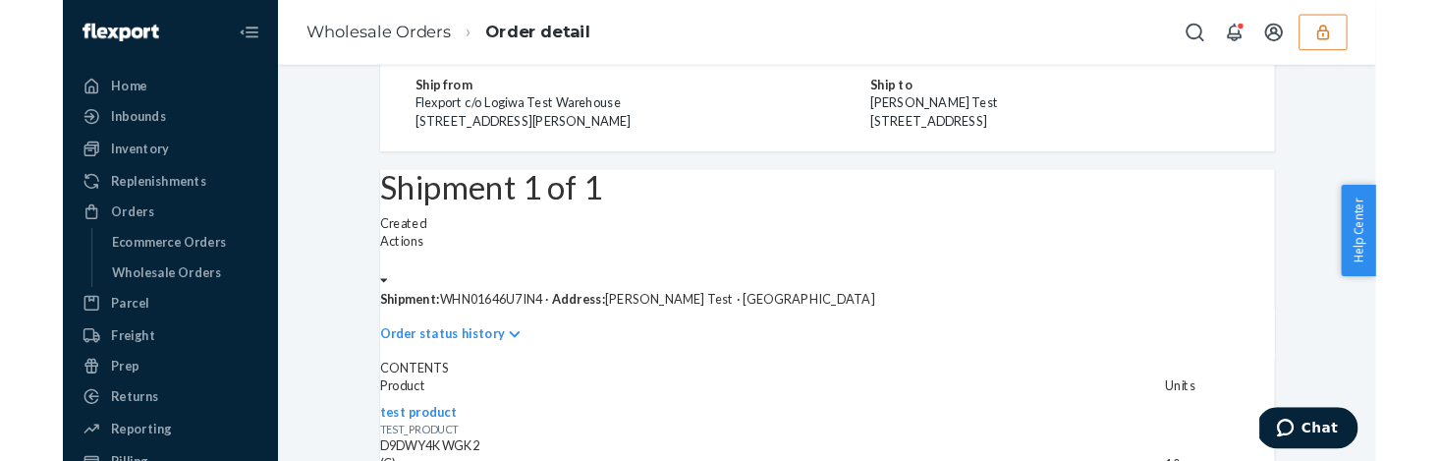
scroll to position [258, 0]
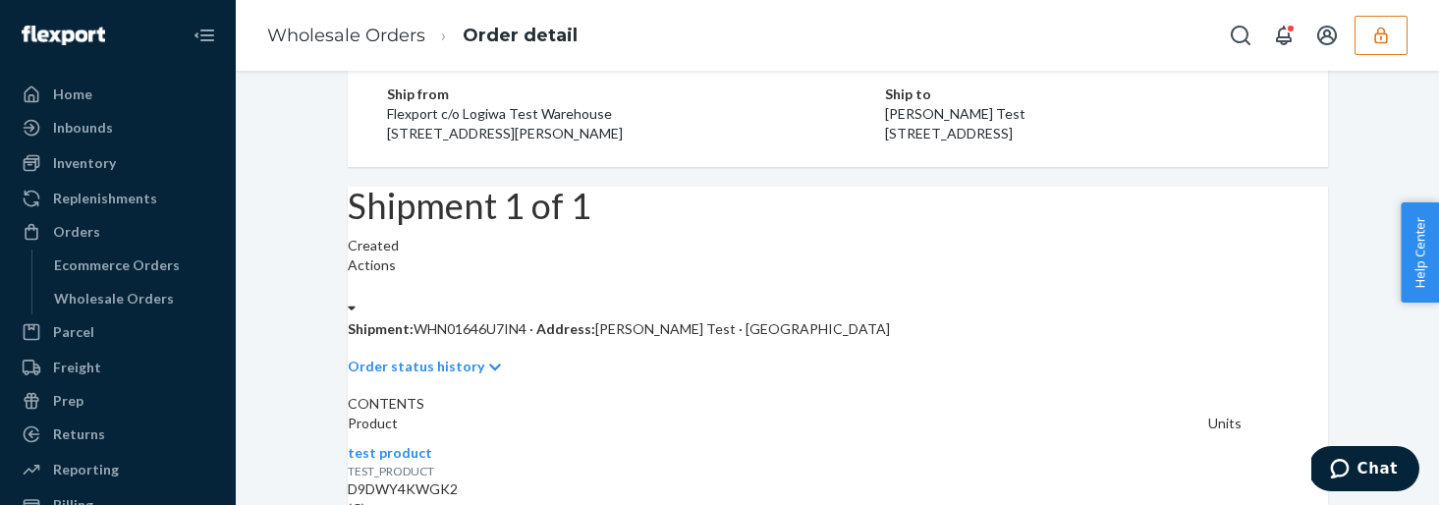
click at [1369, 48] on button "button" at bounding box center [1380, 35] width 53 height 39
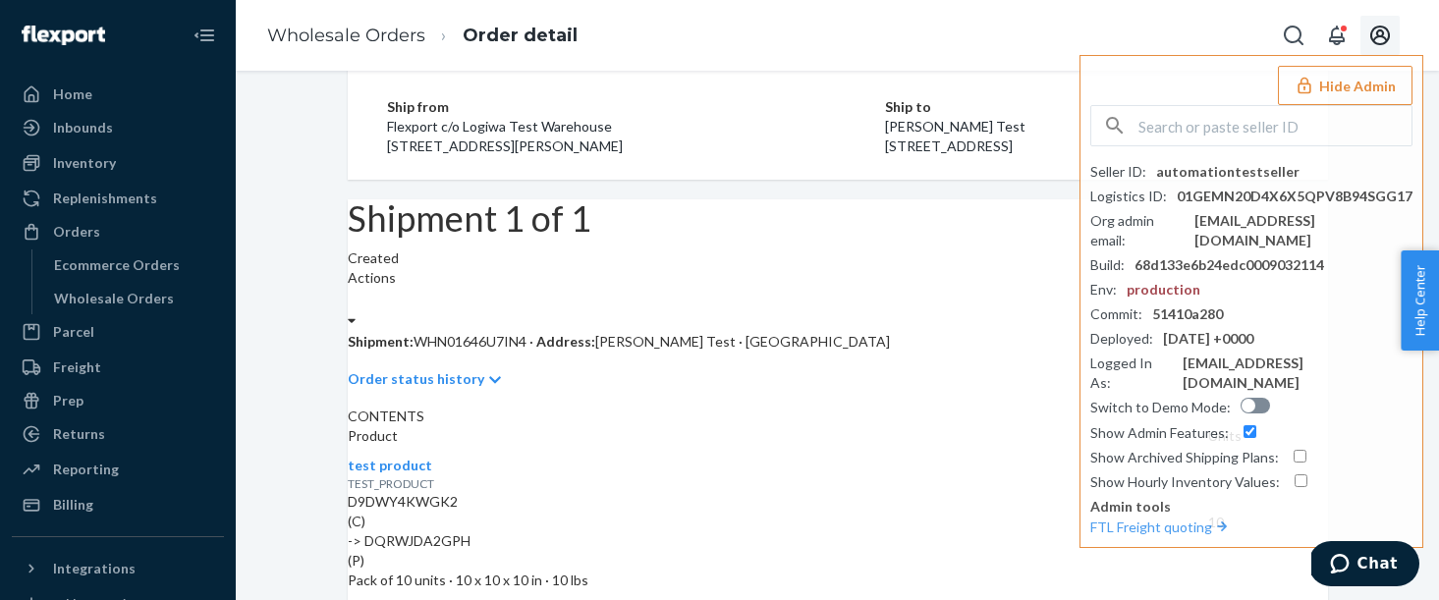
click at [1377, 36] on icon "Open account menu" at bounding box center [1380, 36] width 20 height 20
click at [1348, 50] on div "Log out" at bounding box center [1371, 40] width 47 height 20
